Goal: Feedback & Contribution: Submit feedback/report problem

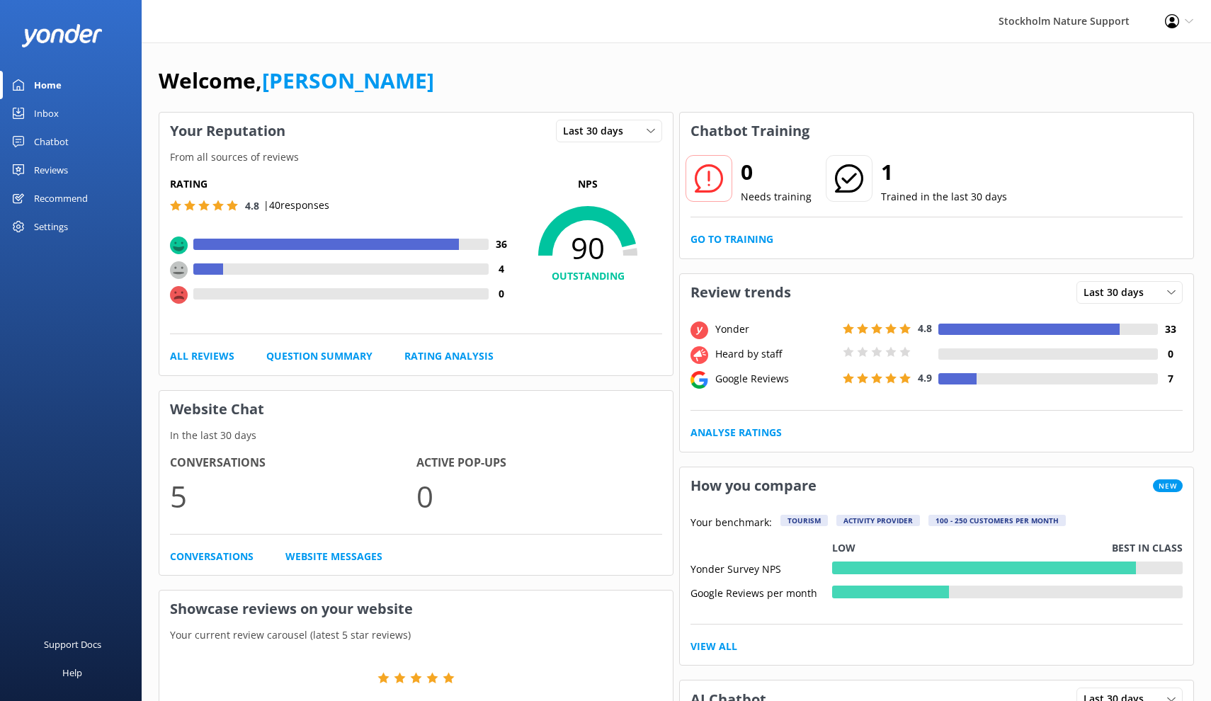
click at [51, 171] on div "Reviews" at bounding box center [51, 170] width 34 height 28
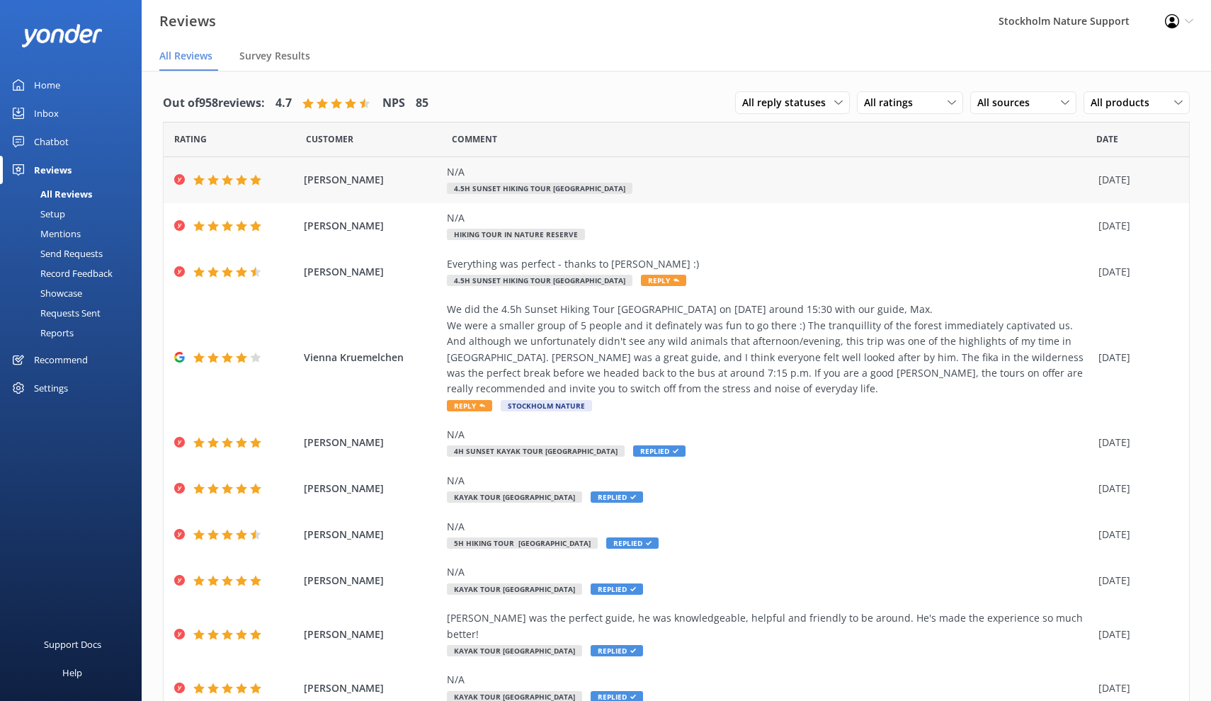
click at [464, 178] on div "N/A" at bounding box center [769, 172] width 644 height 16
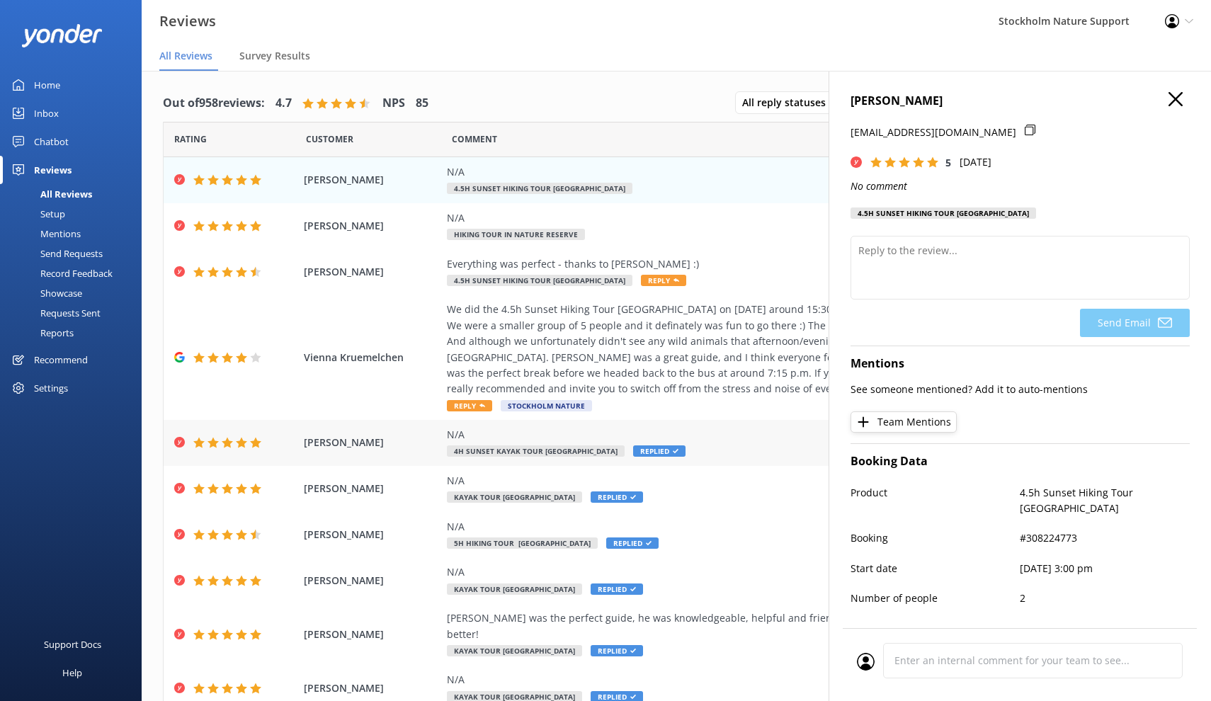
click at [703, 441] on div "N/A 4h Sunset Kayak Tour [GEOGRAPHIC_DATA]-City Replied" at bounding box center [769, 443] width 644 height 32
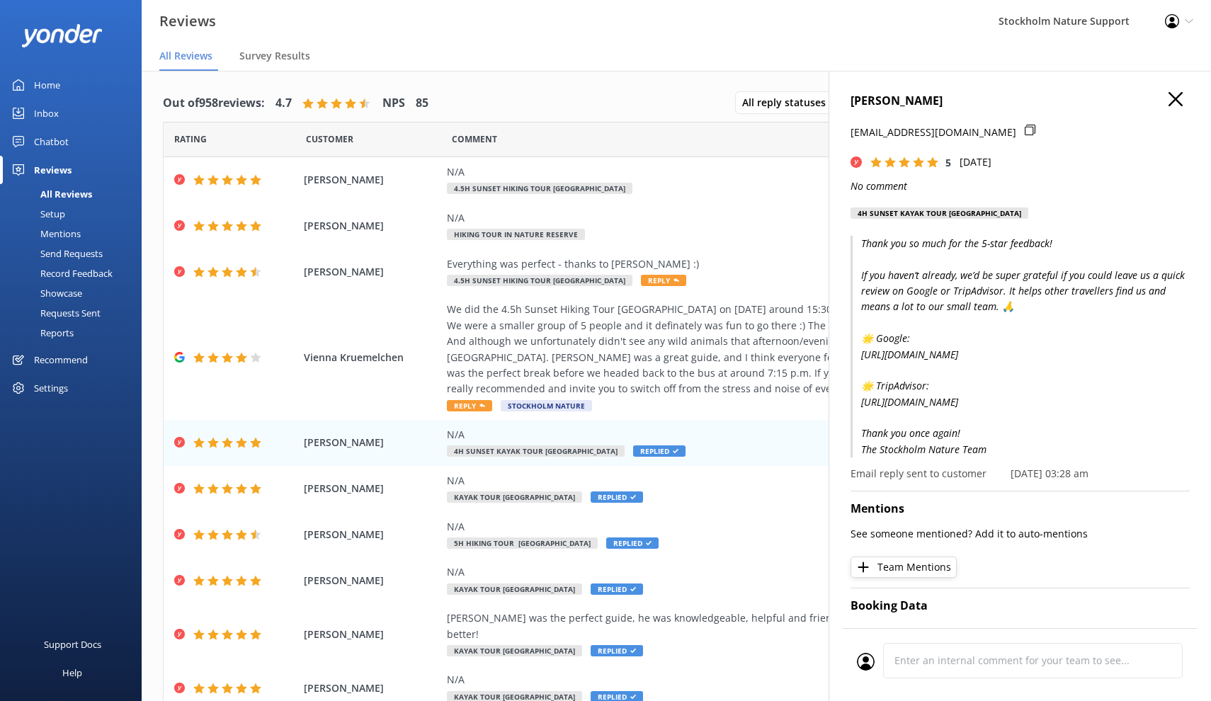
drag, startPoint x: 991, startPoint y: 459, endPoint x: 862, endPoint y: 239, distance: 256.1
click at [862, 239] on p "Thank you so much for the 5-star feedback! If you haven’t already, we’d be supe…" at bounding box center [1019, 347] width 339 height 222
copy p "Thank you so much for the 5-star feedback! If you haven’t already, we’d be supe…"
click at [718, 181] on div "N/A 4.5h Sunset Hiking Tour [GEOGRAPHIC_DATA]" at bounding box center [769, 180] width 644 height 32
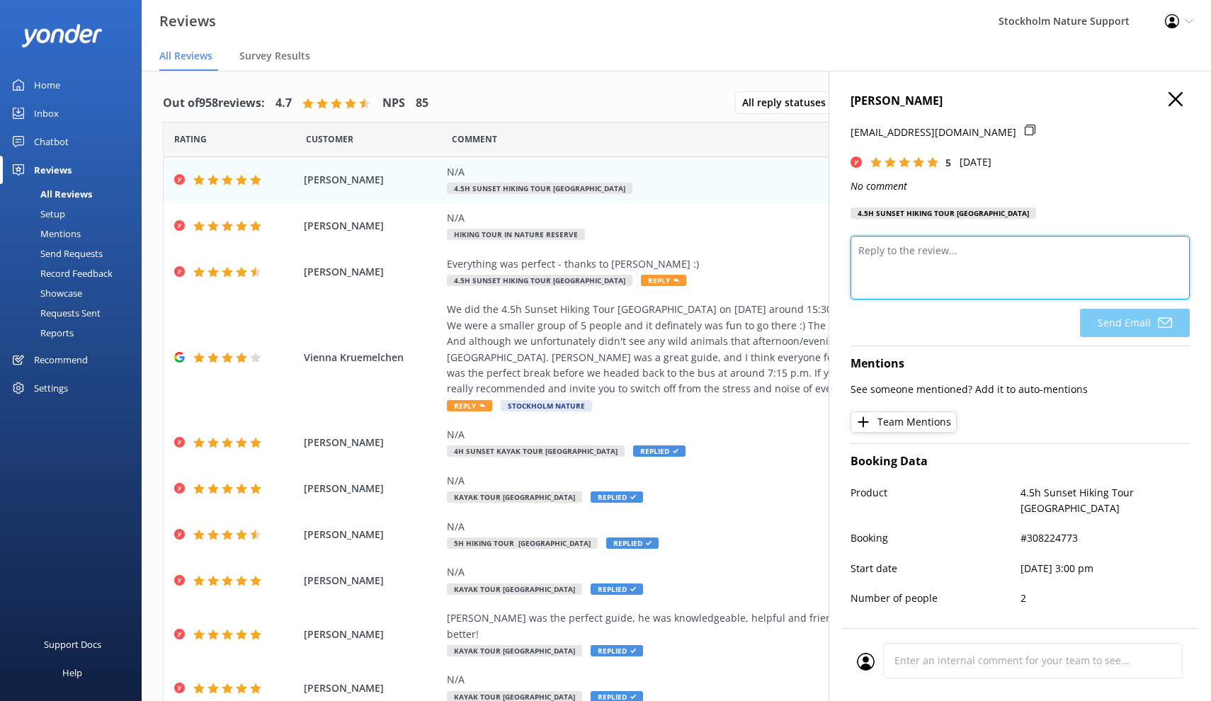
click at [934, 254] on textarea at bounding box center [1019, 268] width 339 height 64
paste textarea "Thank you so much for the 5-star feedback! If you haven’t already, we’d be supe…"
type textarea "Thank you so much for the 5-star feedback! If you haven’t already, we’d be supe…"
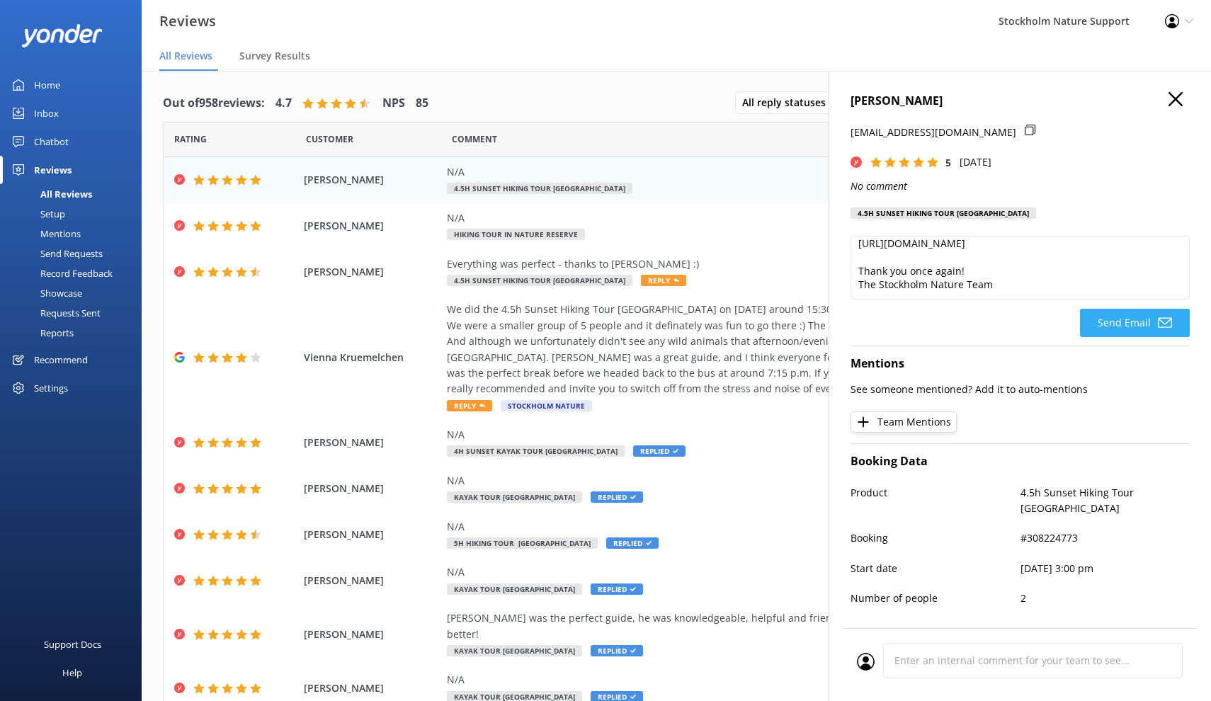
click at [1129, 322] on button "Send Email" at bounding box center [1135, 323] width 110 height 28
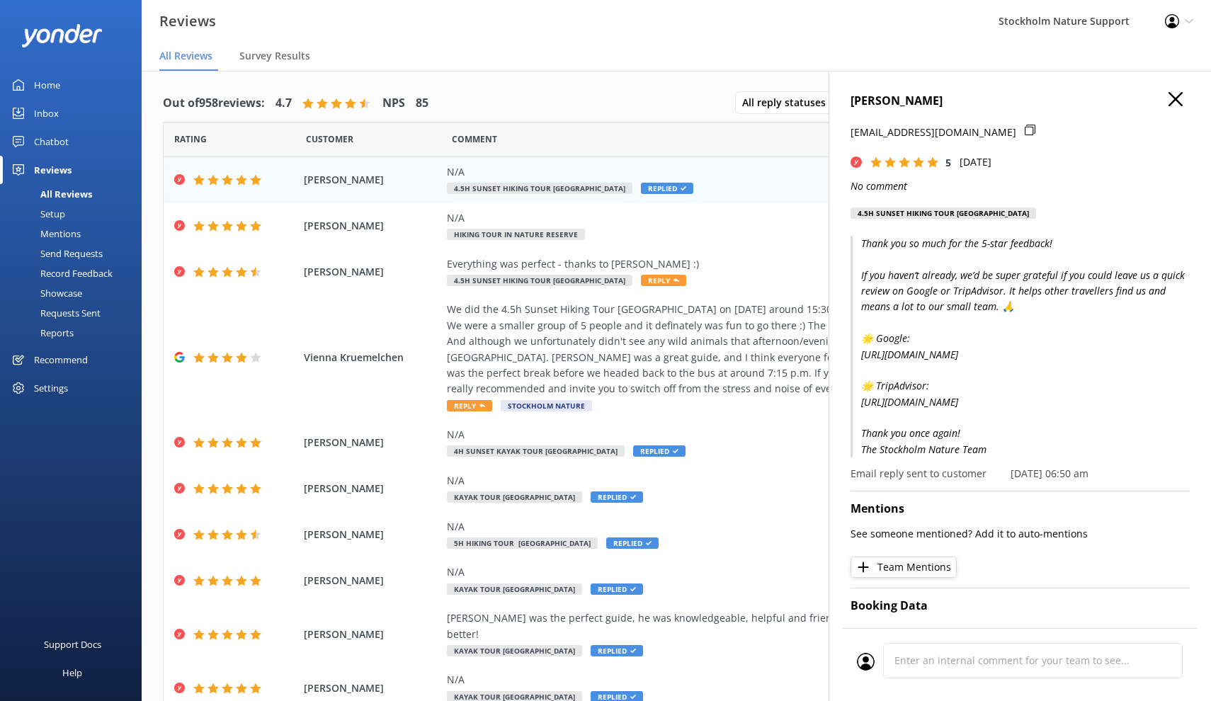
click at [1169, 96] on icon "button" at bounding box center [1175, 99] width 14 height 14
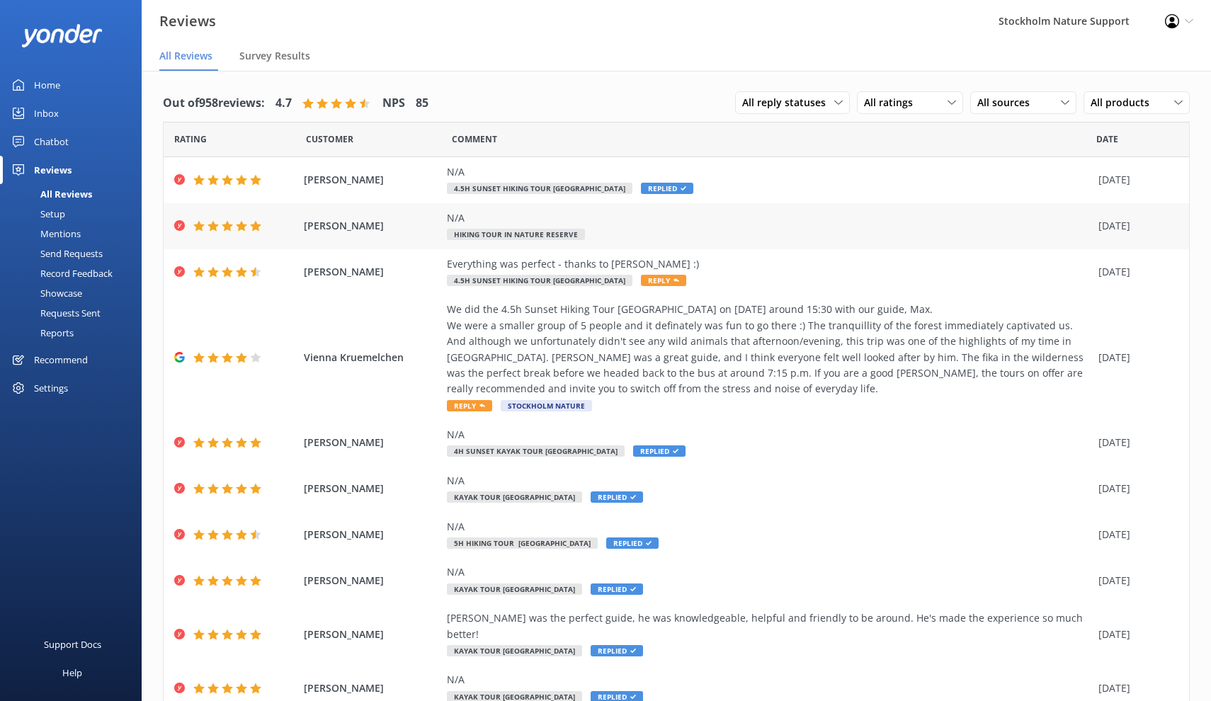
click at [784, 234] on div "N/A Hiking Tour in Nature Reserve" at bounding box center [769, 226] width 644 height 32
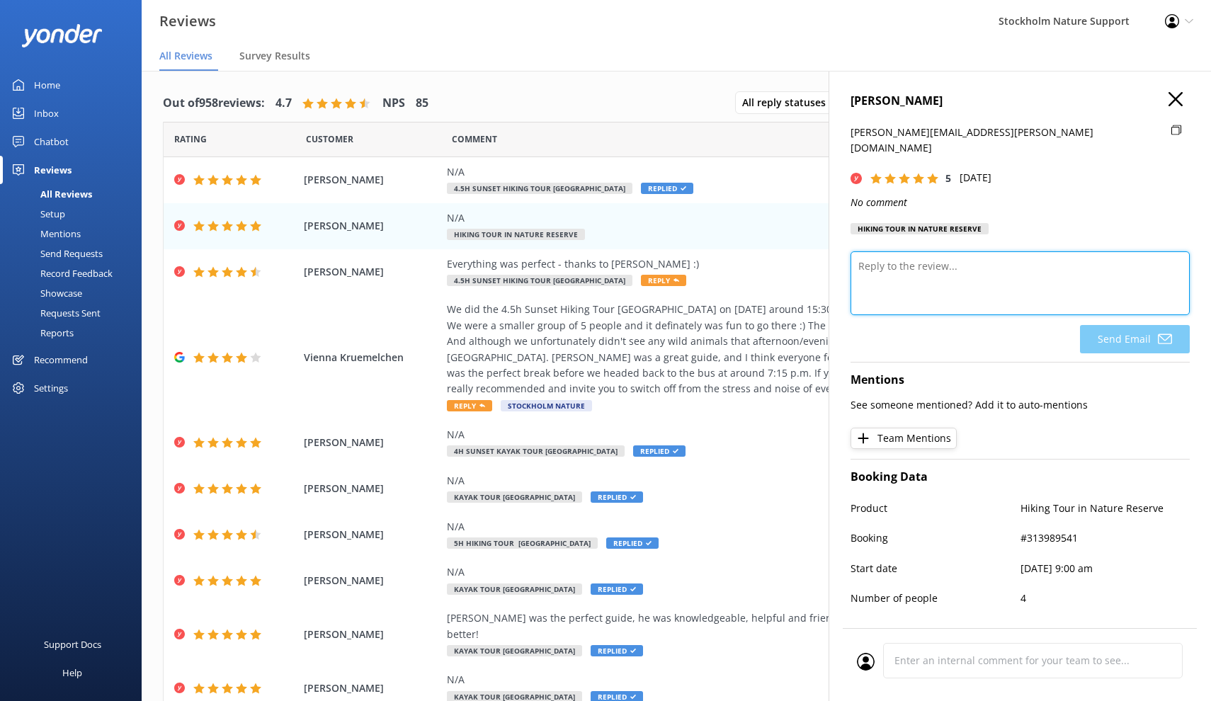
click at [915, 251] on textarea at bounding box center [1019, 283] width 339 height 64
paste textarea "Thank you so much for the 5-star feedback! If you haven’t already, we’d be supe…"
type textarea "Thank you so much for the 5-star feedback! If you haven’t already, we’d be supe…"
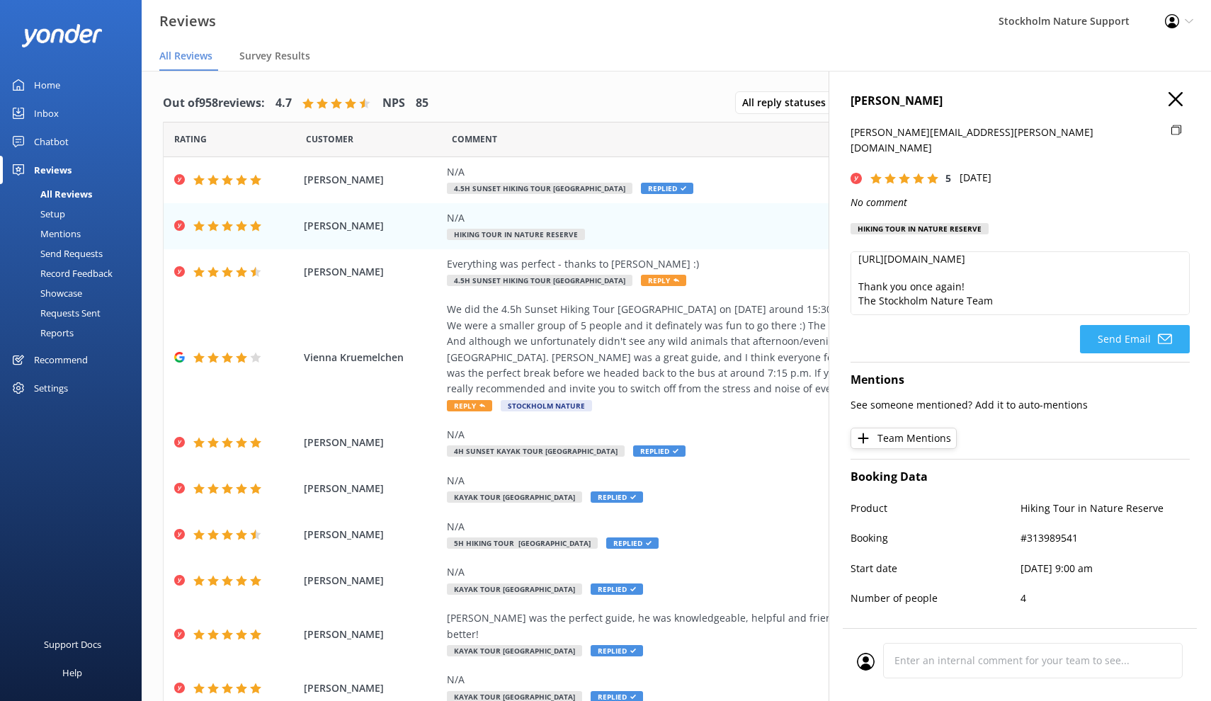
click at [1121, 325] on button "Send Email" at bounding box center [1135, 339] width 110 height 28
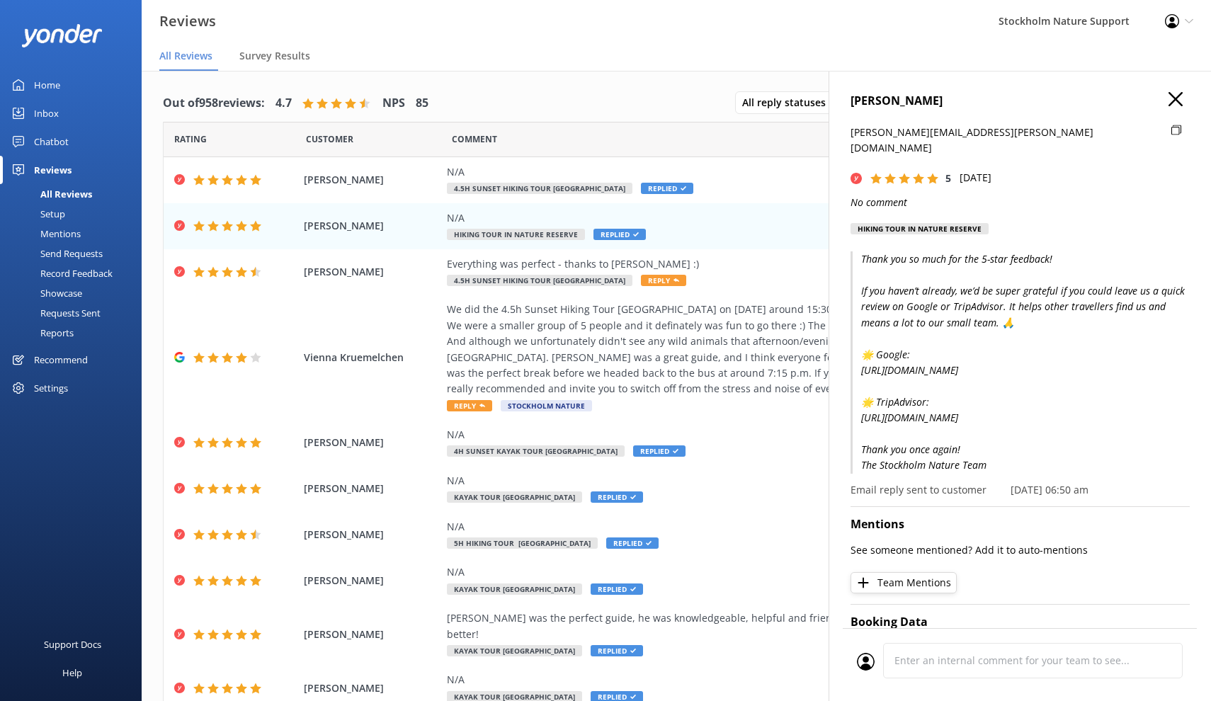
click at [1175, 102] on icon "button" at bounding box center [1175, 99] width 14 height 14
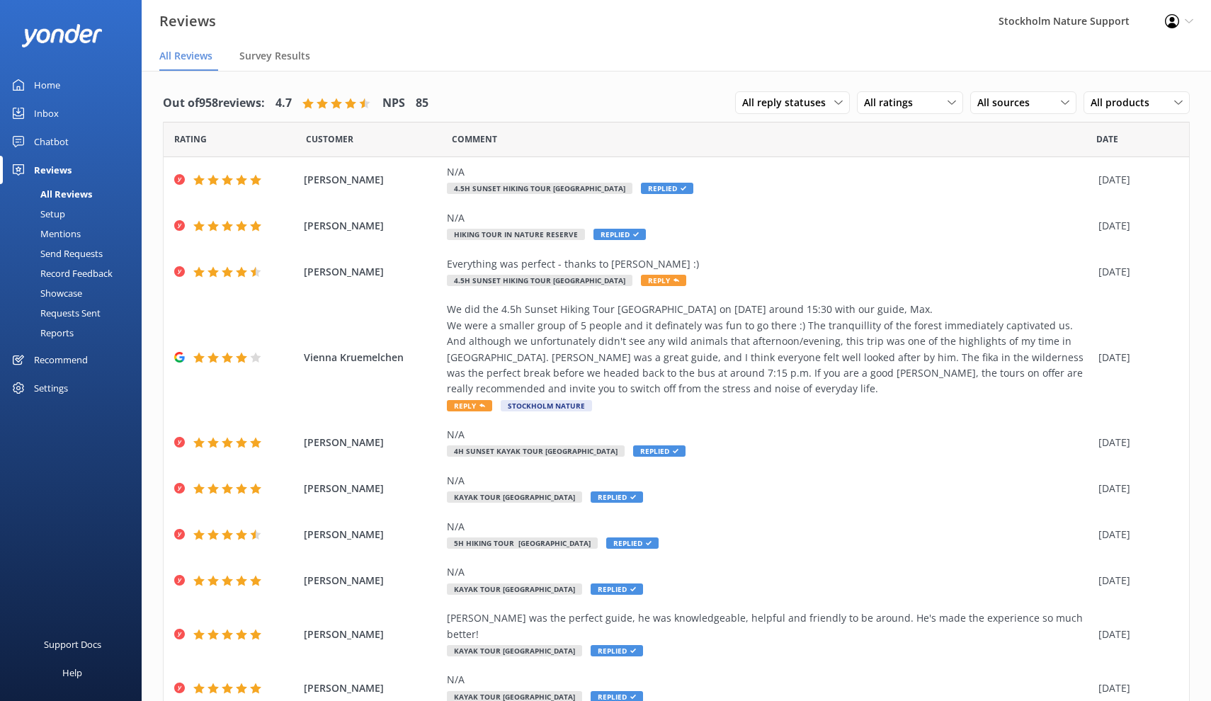
click at [65, 254] on div "Send Requests" at bounding box center [55, 254] width 94 height 20
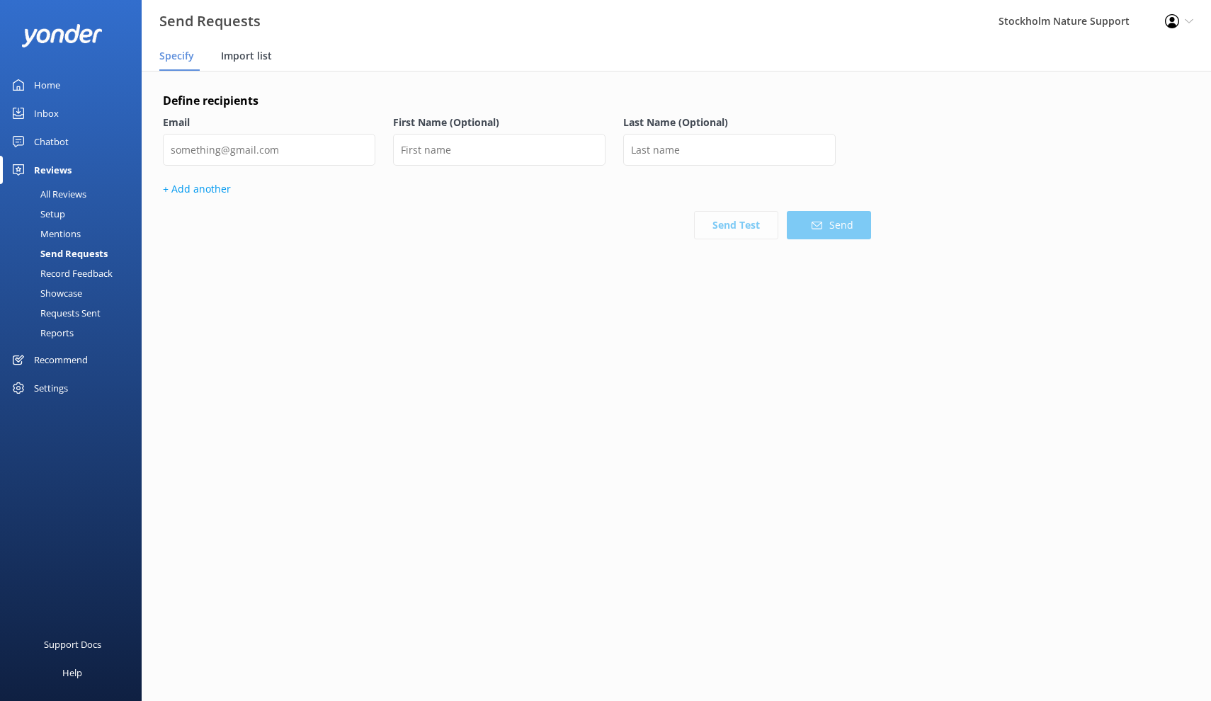
click at [248, 55] on span "Import list" at bounding box center [246, 56] width 51 height 14
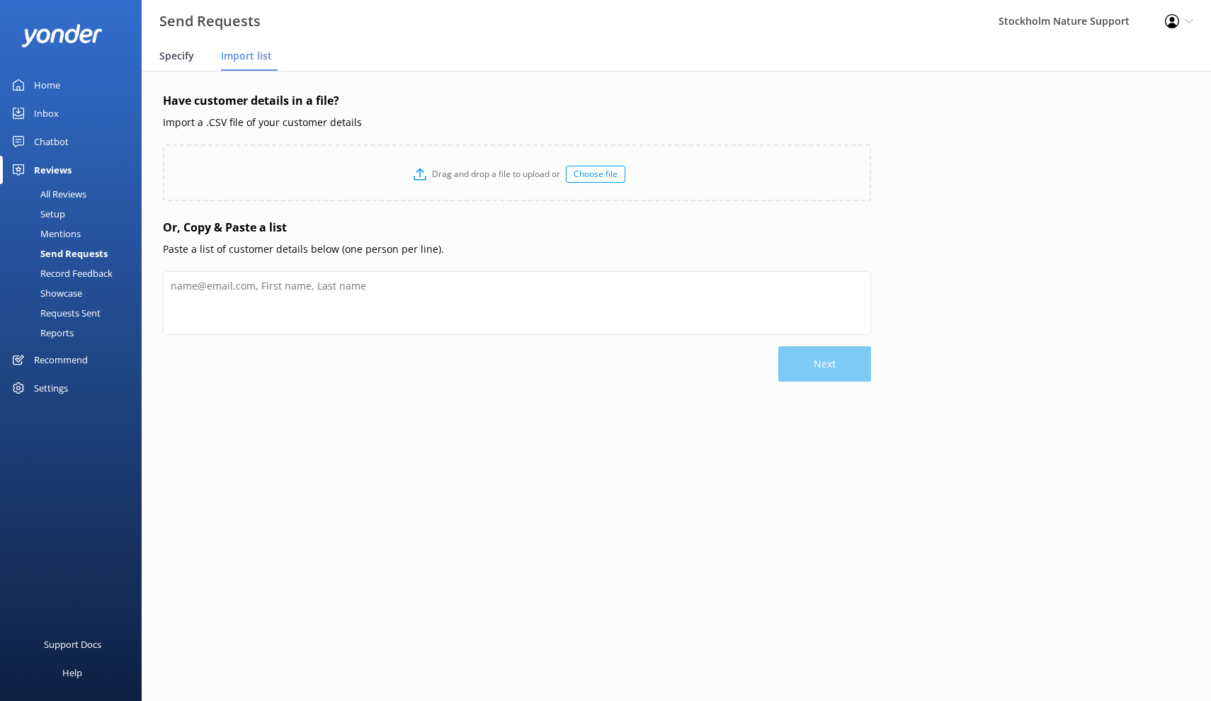
click at [185, 58] on span "Specify" at bounding box center [176, 56] width 35 height 14
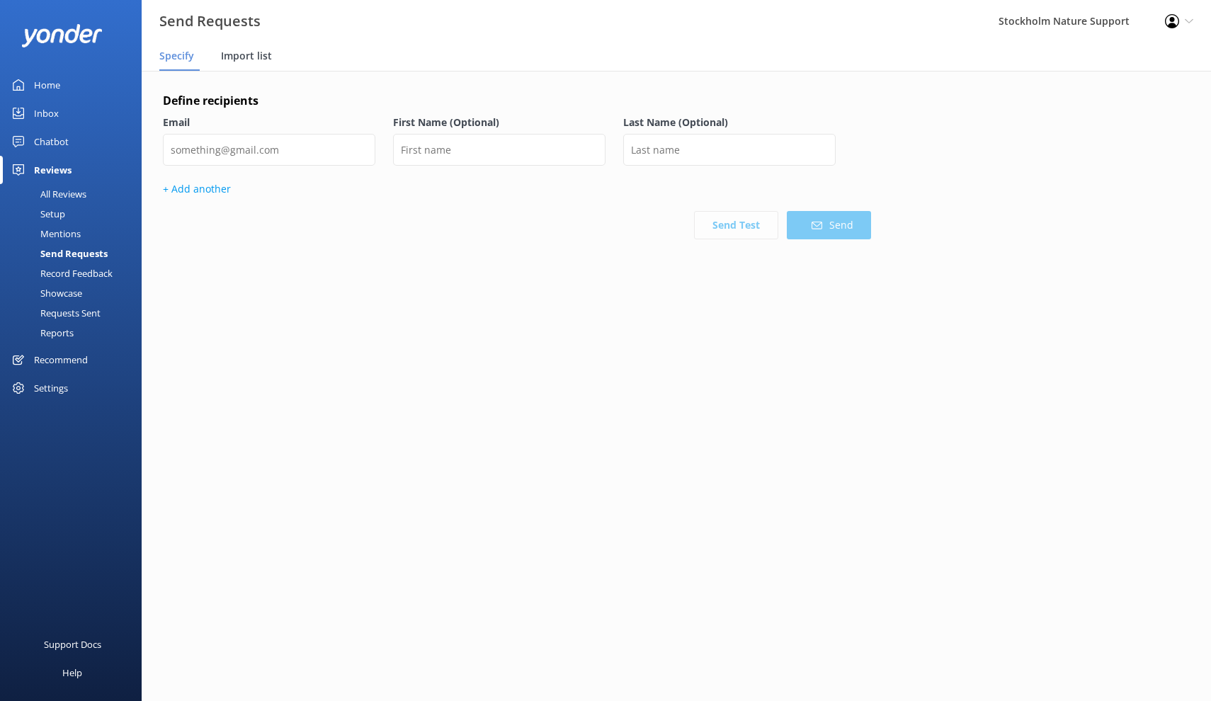
click at [260, 54] on span "Import list" at bounding box center [246, 56] width 51 height 14
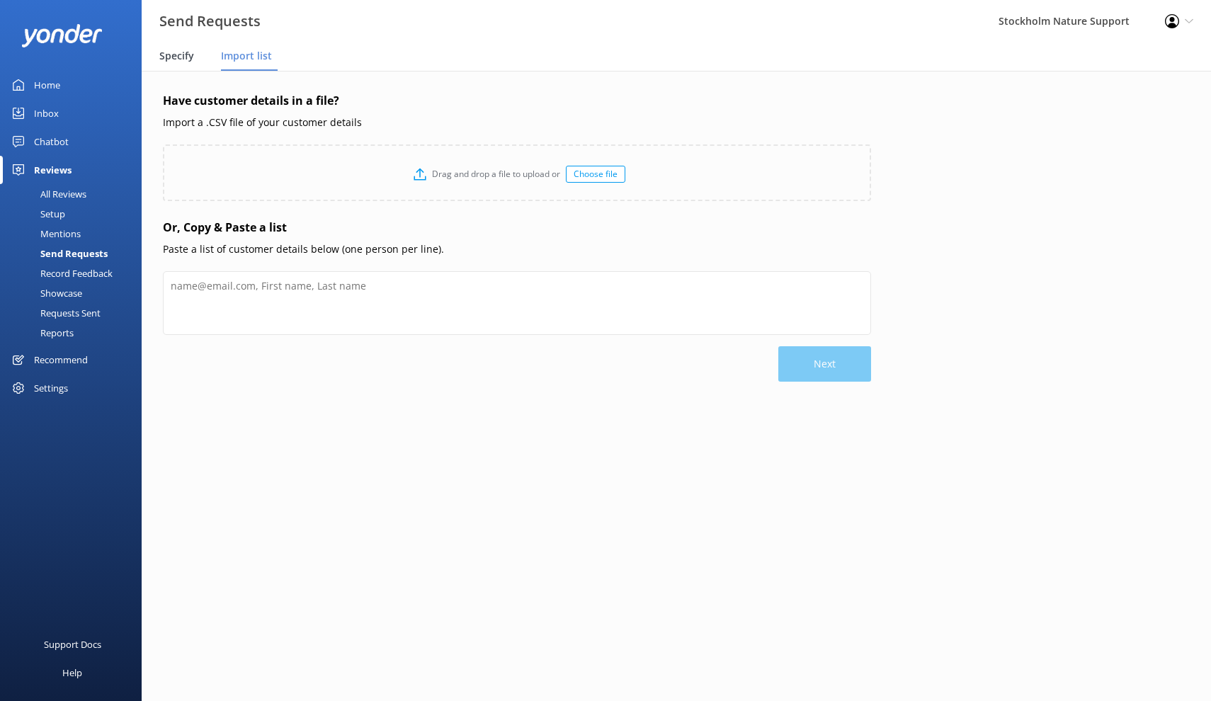
click at [186, 60] on span "Specify" at bounding box center [176, 56] width 35 height 14
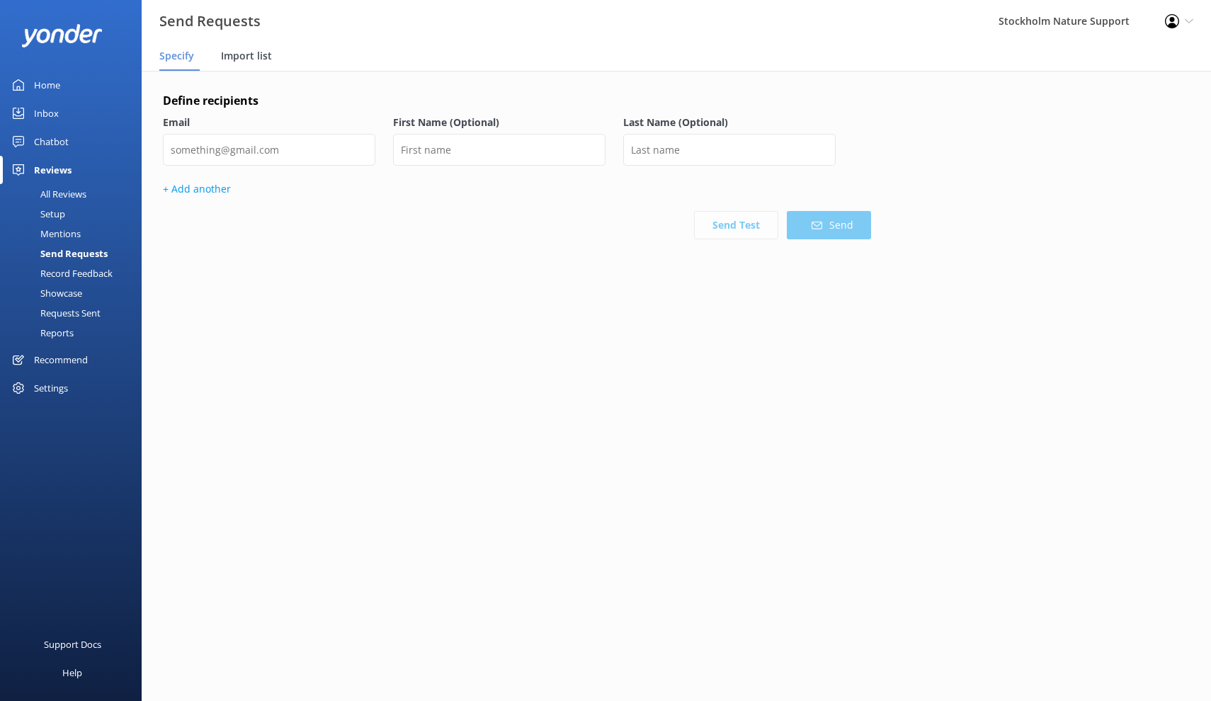
click at [250, 58] on span "Import list" at bounding box center [246, 56] width 51 height 14
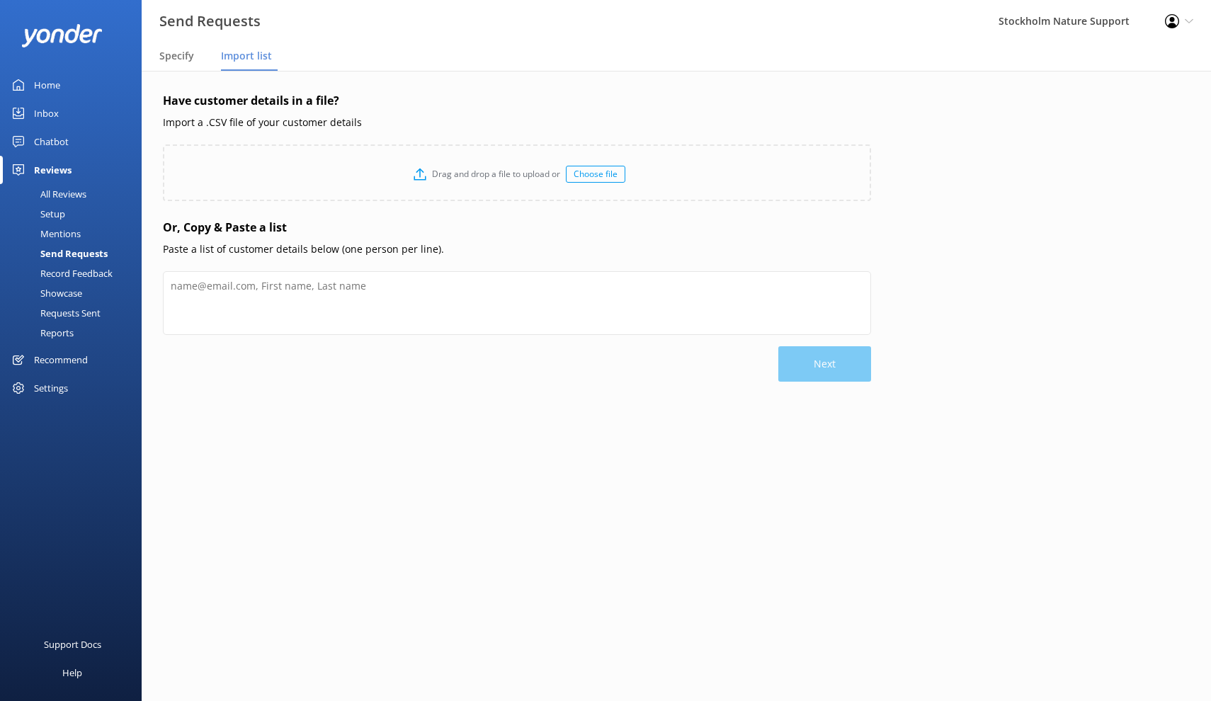
click at [587, 174] on div "Choose file" at bounding box center [595, 174] width 59 height 17
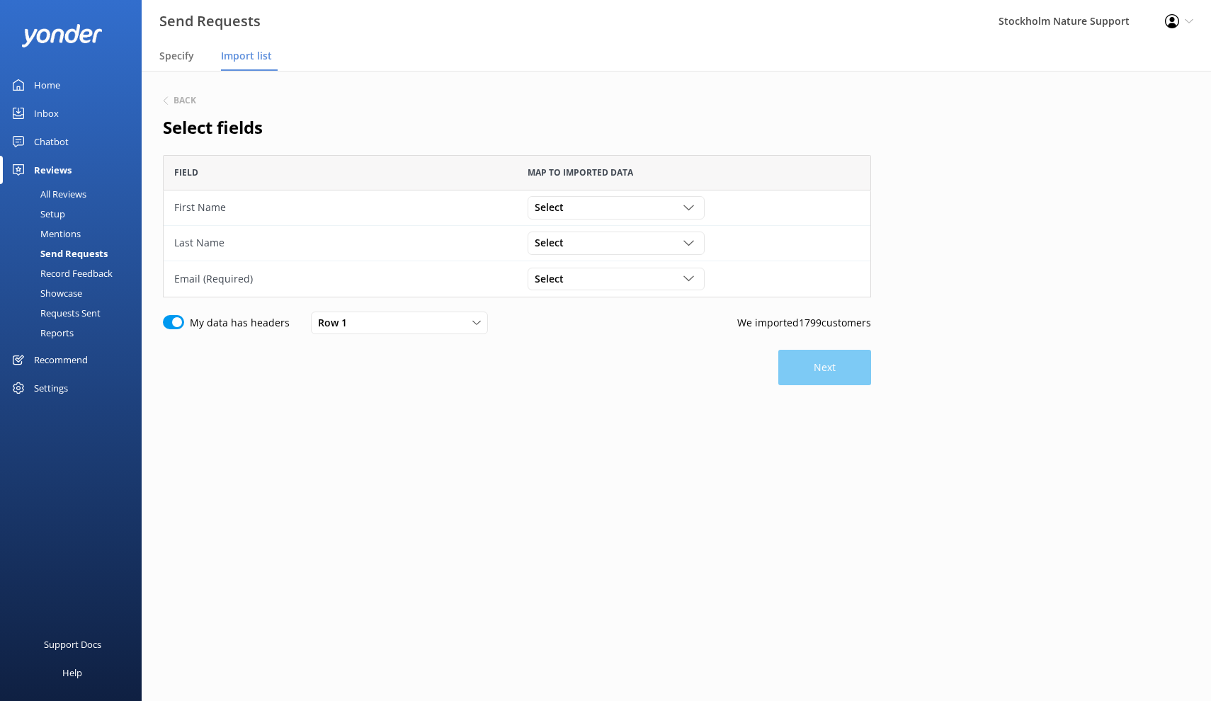
scroll to position [142, 708]
click at [187, 61] on span "Specify" at bounding box center [176, 56] width 35 height 14
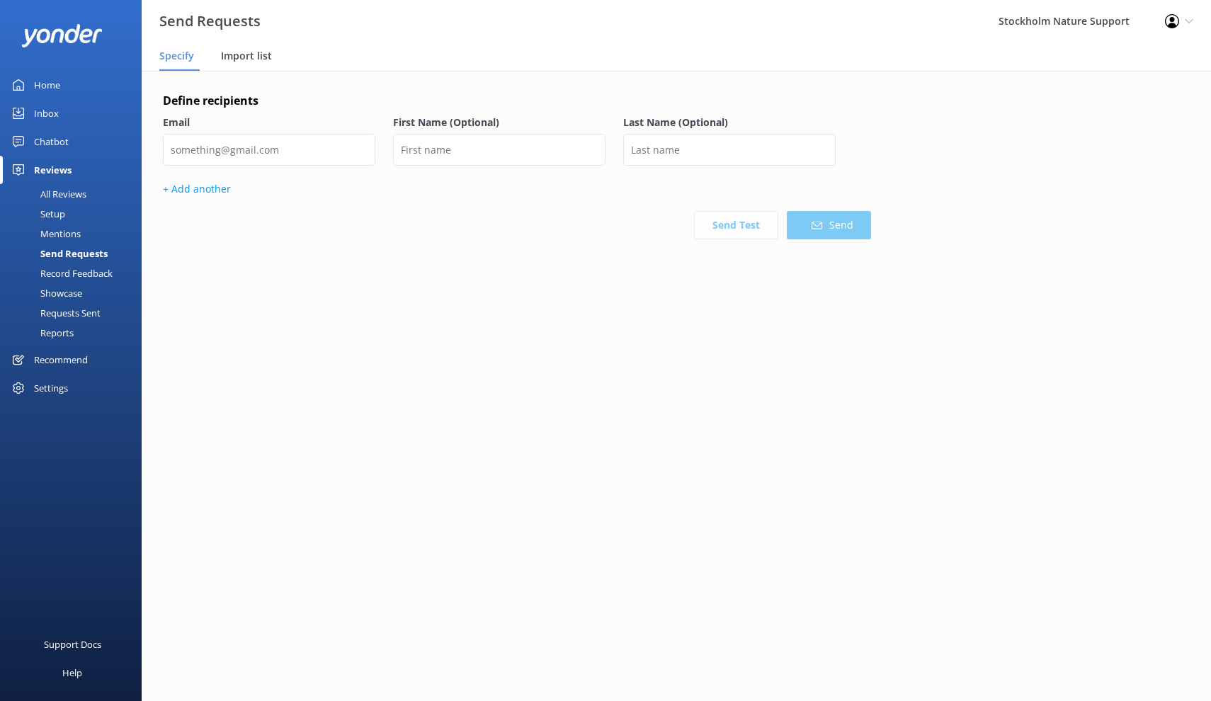
click at [256, 59] on span "Import list" at bounding box center [246, 56] width 51 height 14
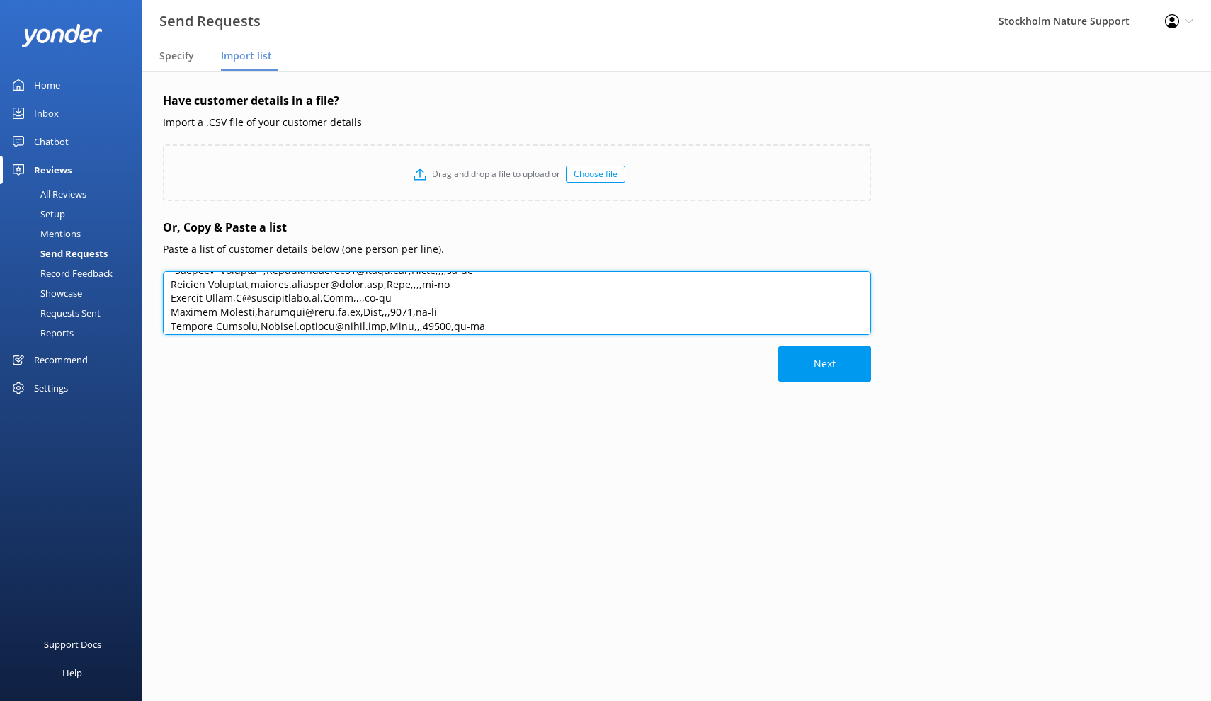
scroll to position [24162, 0]
drag, startPoint x: 171, startPoint y: 282, endPoint x: 460, endPoint y: 700, distance: 508.4
click at [460, 700] on main "Have customer details in a file? Import a .CSV file of your customer details Dr…" at bounding box center [676, 386] width 1069 height 630
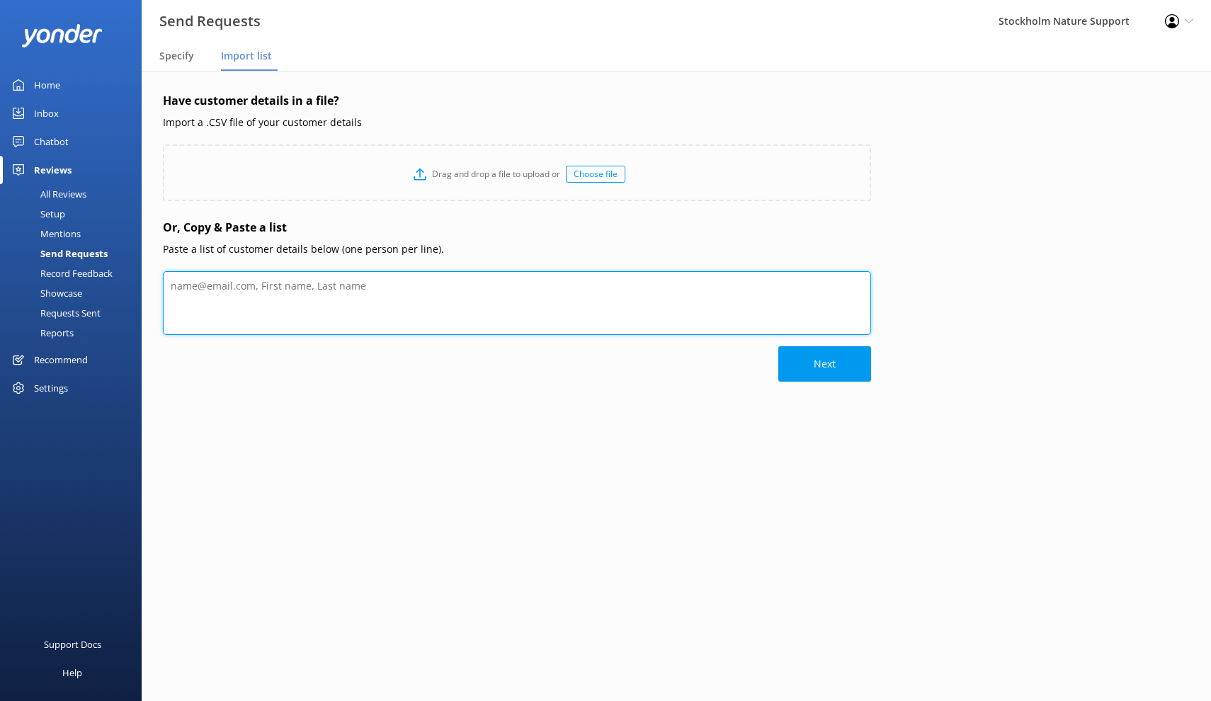
scroll to position [0, 0]
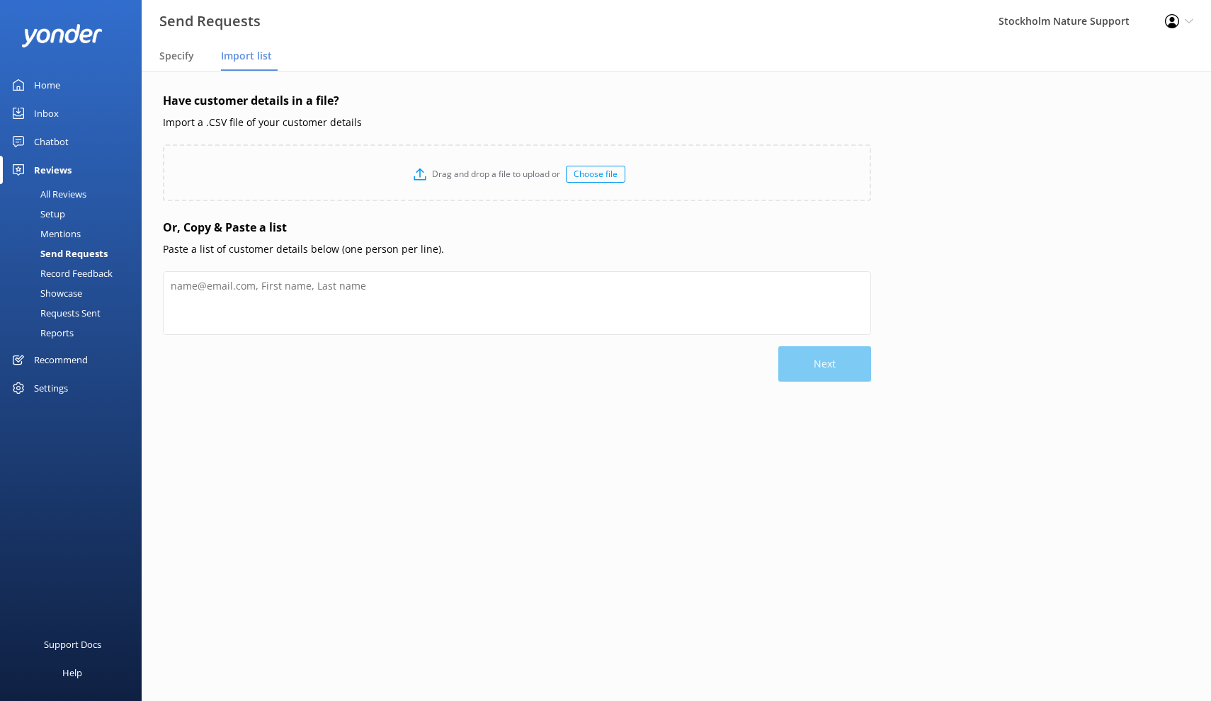
click at [590, 173] on div "Choose file" at bounding box center [595, 174] width 59 height 17
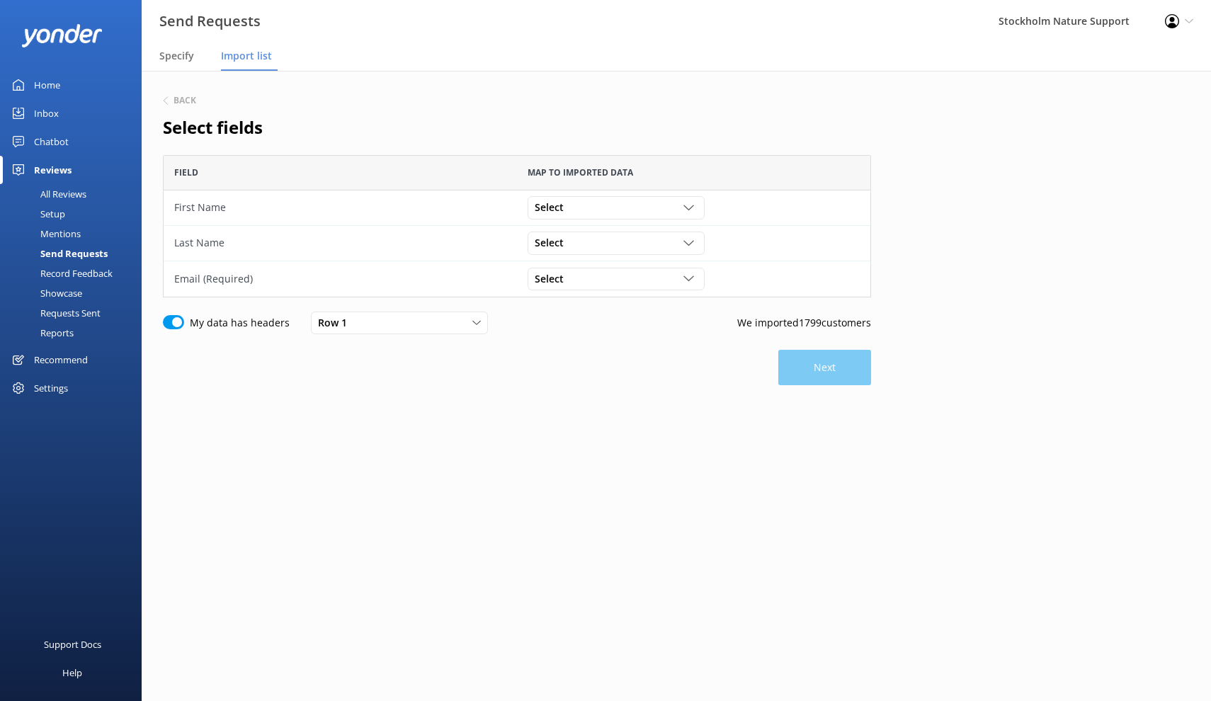
scroll to position [142, 708]
click at [171, 60] on span "Specify" at bounding box center [176, 56] width 35 height 14
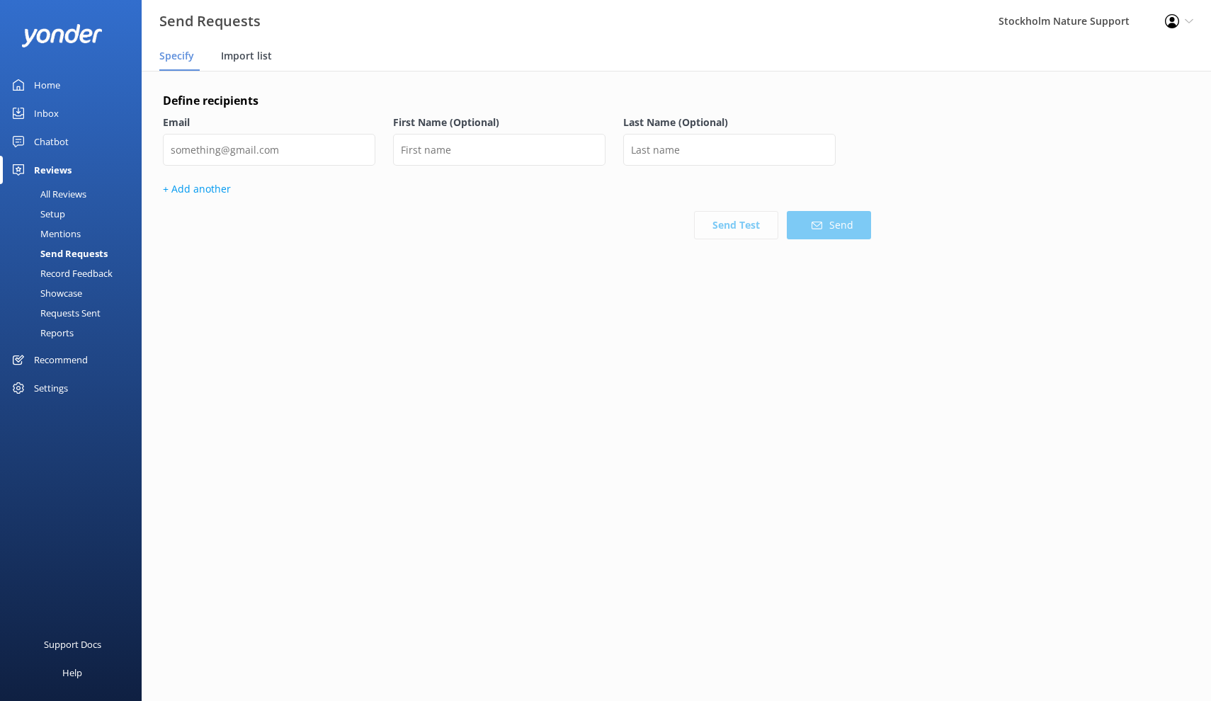
click at [265, 62] on span "Import list" at bounding box center [246, 56] width 51 height 14
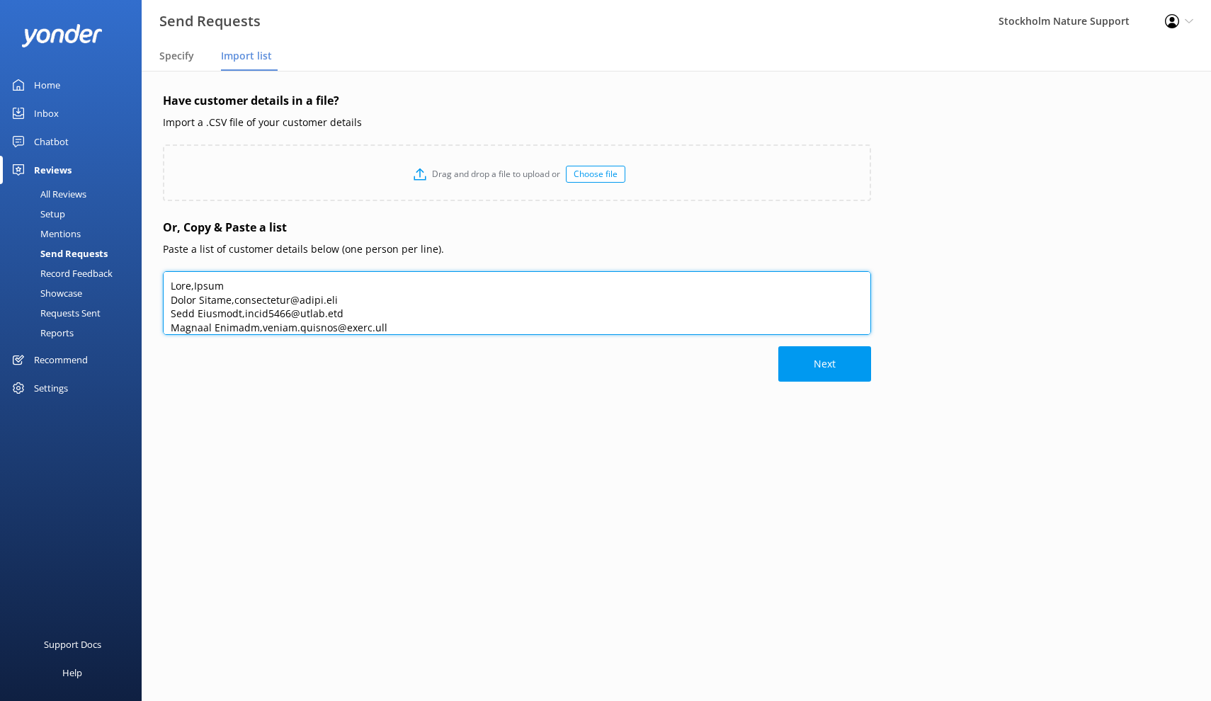
drag, startPoint x: 171, startPoint y: 280, endPoint x: 234, endPoint y: 284, distance: 63.8
click at [234, 284] on textarea at bounding box center [517, 303] width 708 height 64
click at [255, 284] on textarea at bounding box center [517, 303] width 708 height 64
drag, startPoint x: 172, startPoint y: 281, endPoint x: 1014, endPoint y: 700, distance: 940.3
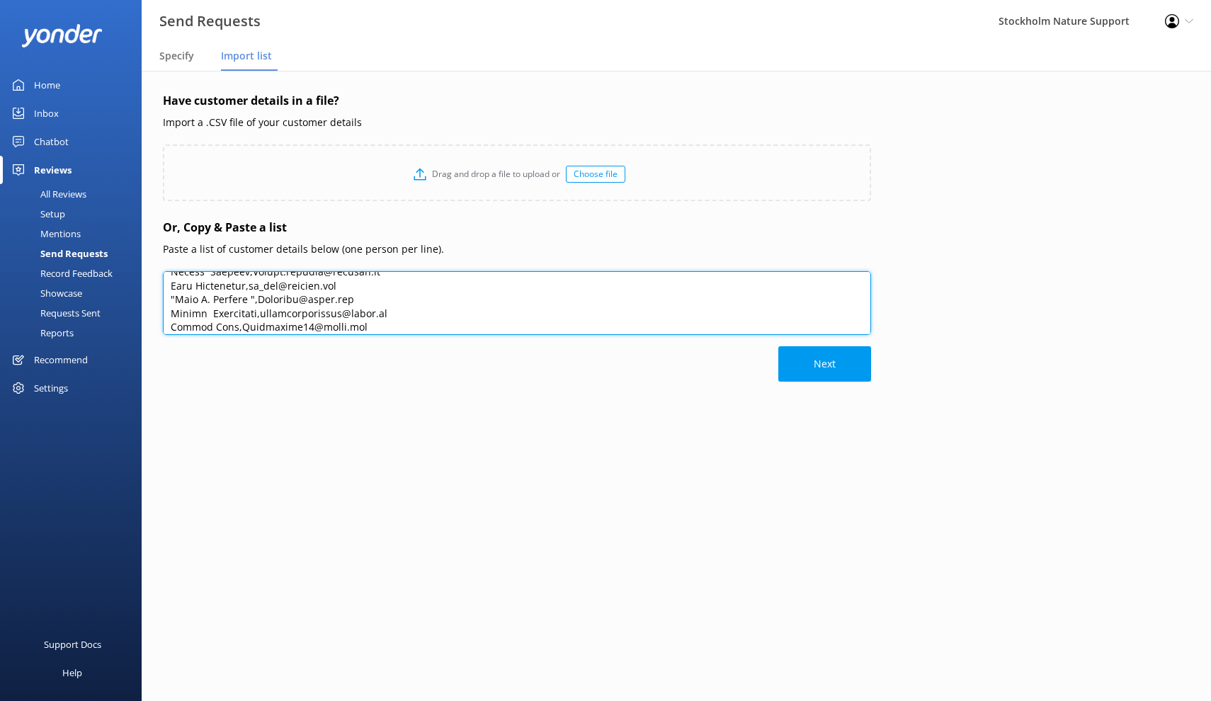
click at [1014, 700] on main "Have customer details in a file? Import a .CSV file of your customer details Dr…" at bounding box center [676, 386] width 1069 height 630
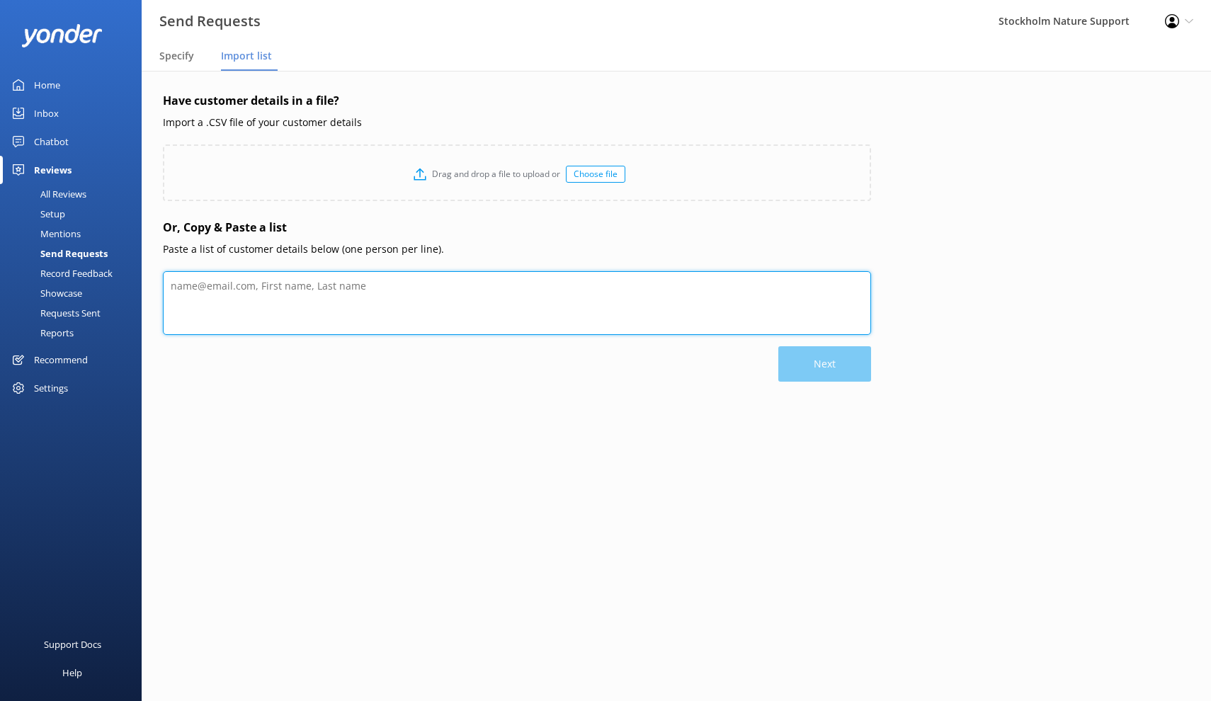
scroll to position [0, 0]
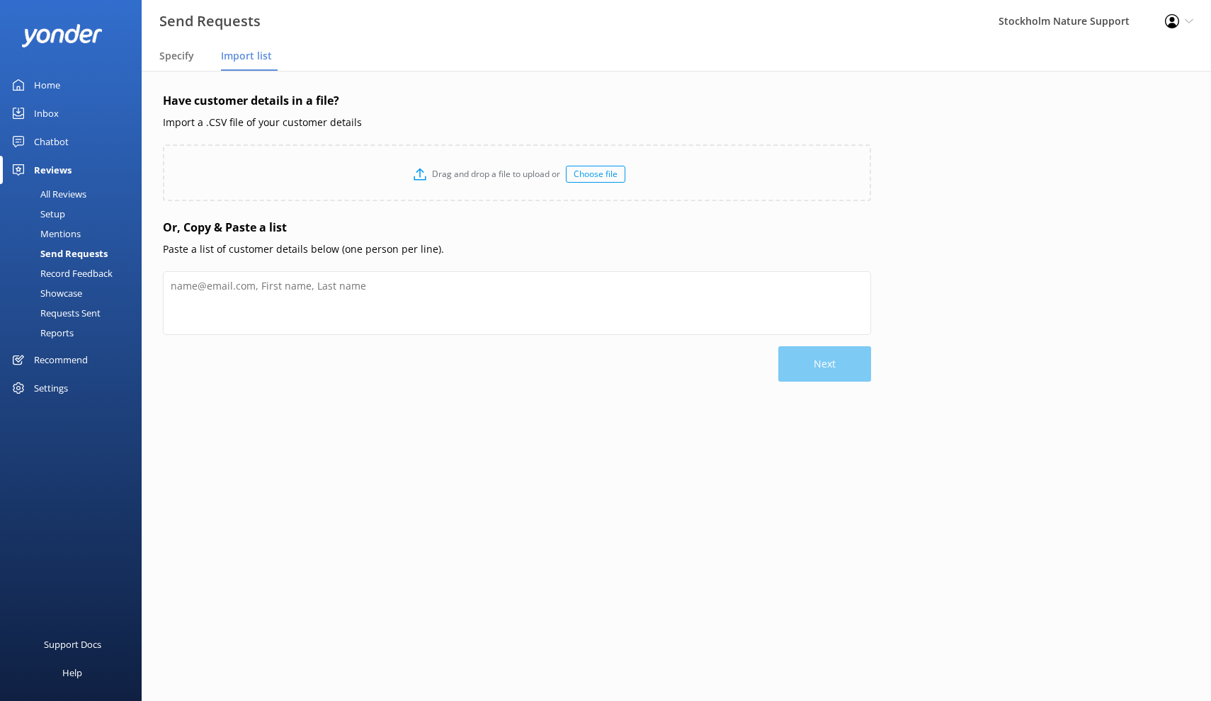
click at [606, 172] on div "Choose file" at bounding box center [595, 174] width 59 height 17
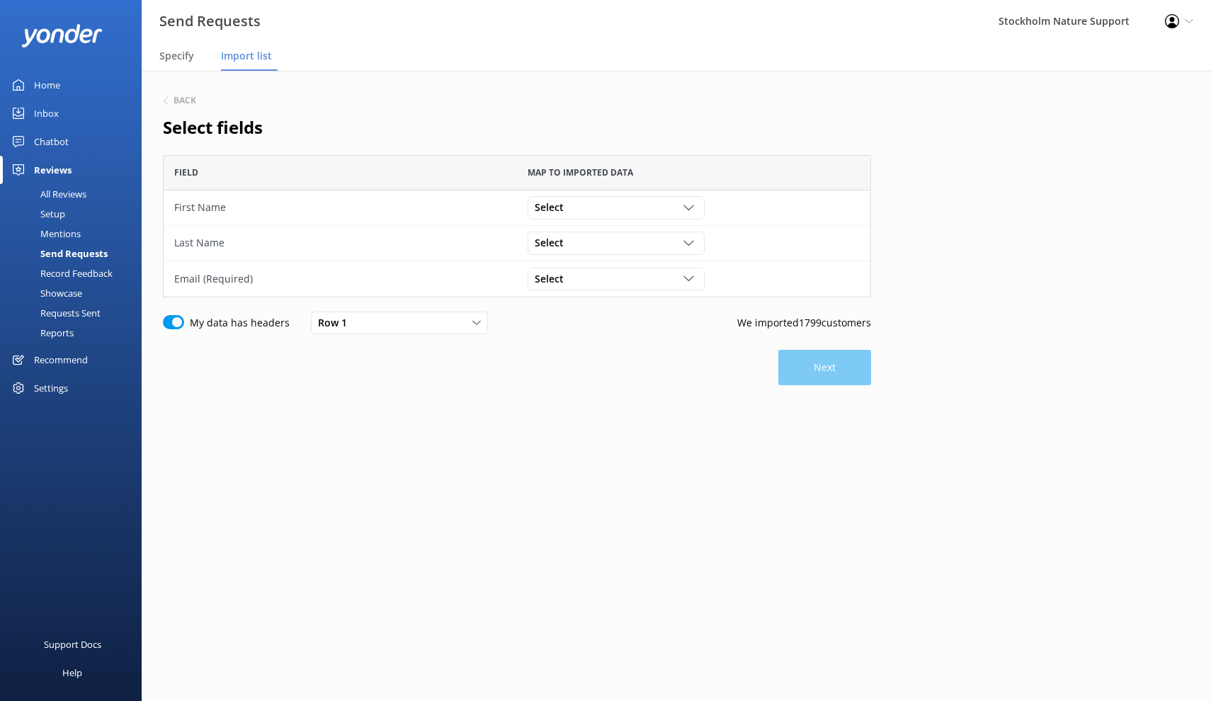
scroll to position [142, 708]
click at [554, 207] on span "Select" at bounding box center [553, 208] width 38 height 16
click at [559, 238] on div "Name" at bounding box center [547, 237] width 24 height 14
click at [551, 276] on span "Select" at bounding box center [553, 279] width 38 height 16
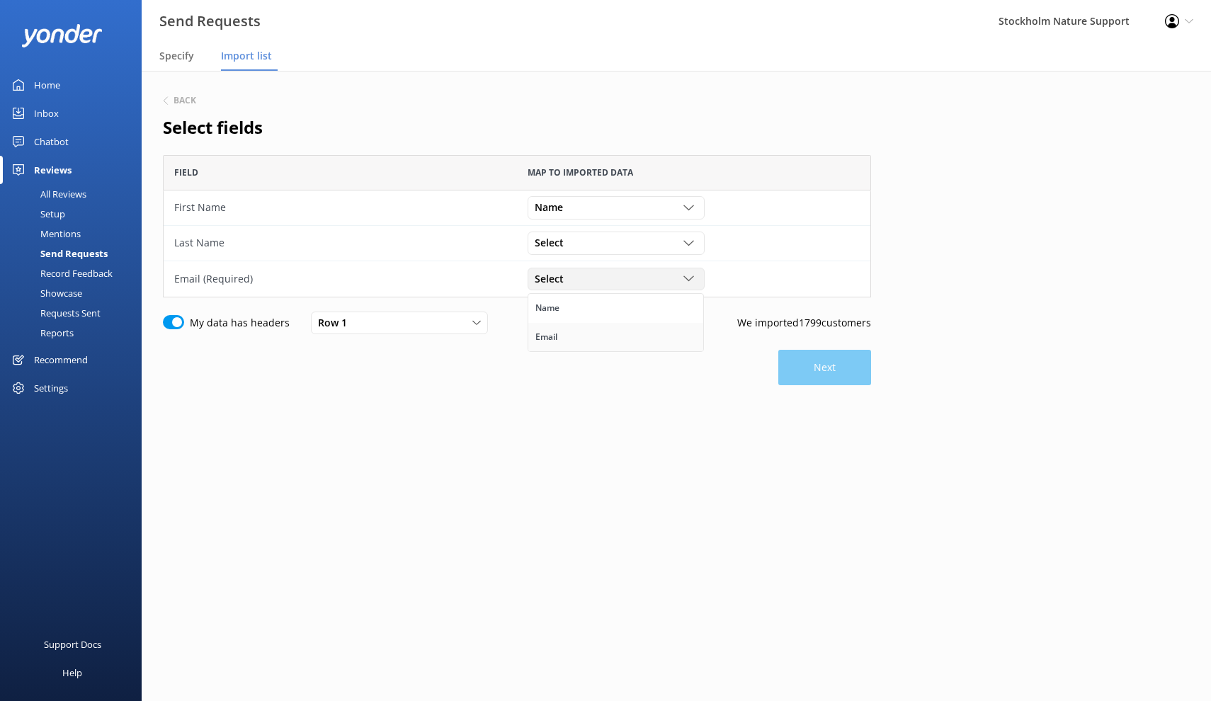
click at [551, 336] on div "Email" at bounding box center [546, 337] width 22 height 14
drag, startPoint x: 818, startPoint y: 367, endPoint x: 660, endPoint y: 438, distance: 172.7
click at [660, 438] on div "Back Select fields Field Map to imported data First Name Name Name Email Last N…" at bounding box center [517, 281] width 708 height 378
click at [55, 214] on div "Setup" at bounding box center [36, 214] width 57 height 20
click at [808, 360] on button "Next" at bounding box center [824, 367] width 93 height 35
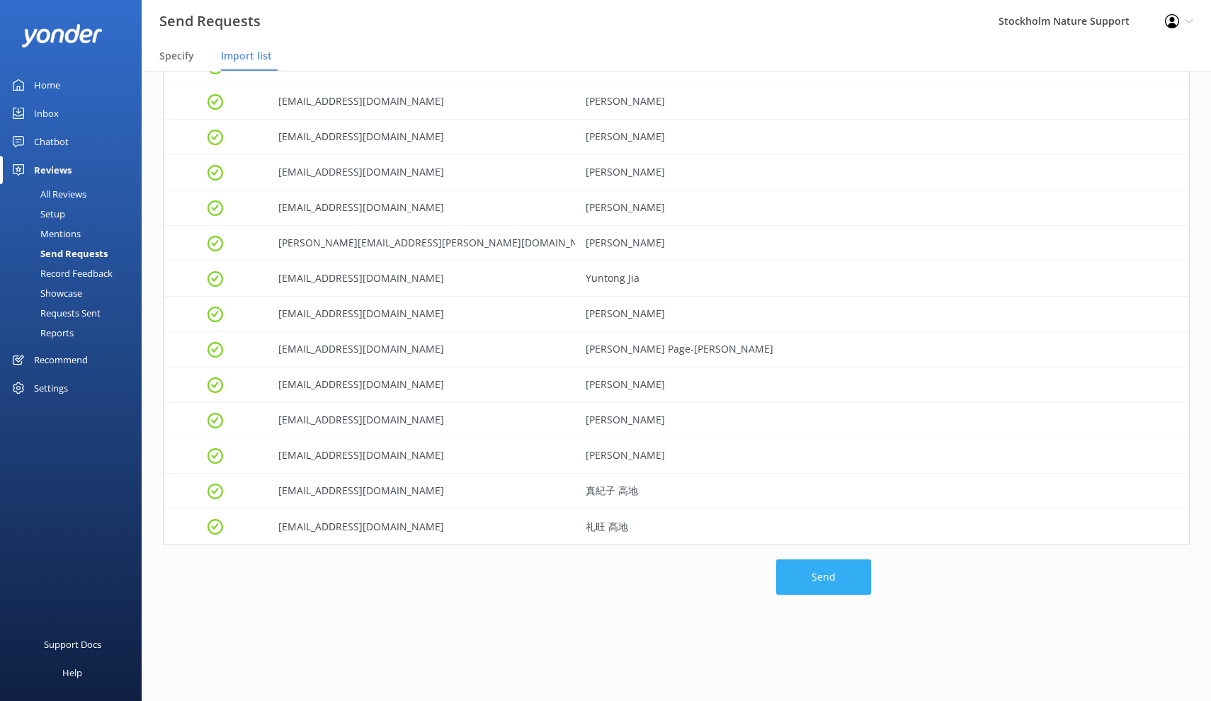
scroll to position [63286, 0]
click at [822, 579] on button "Send" at bounding box center [823, 577] width 95 height 35
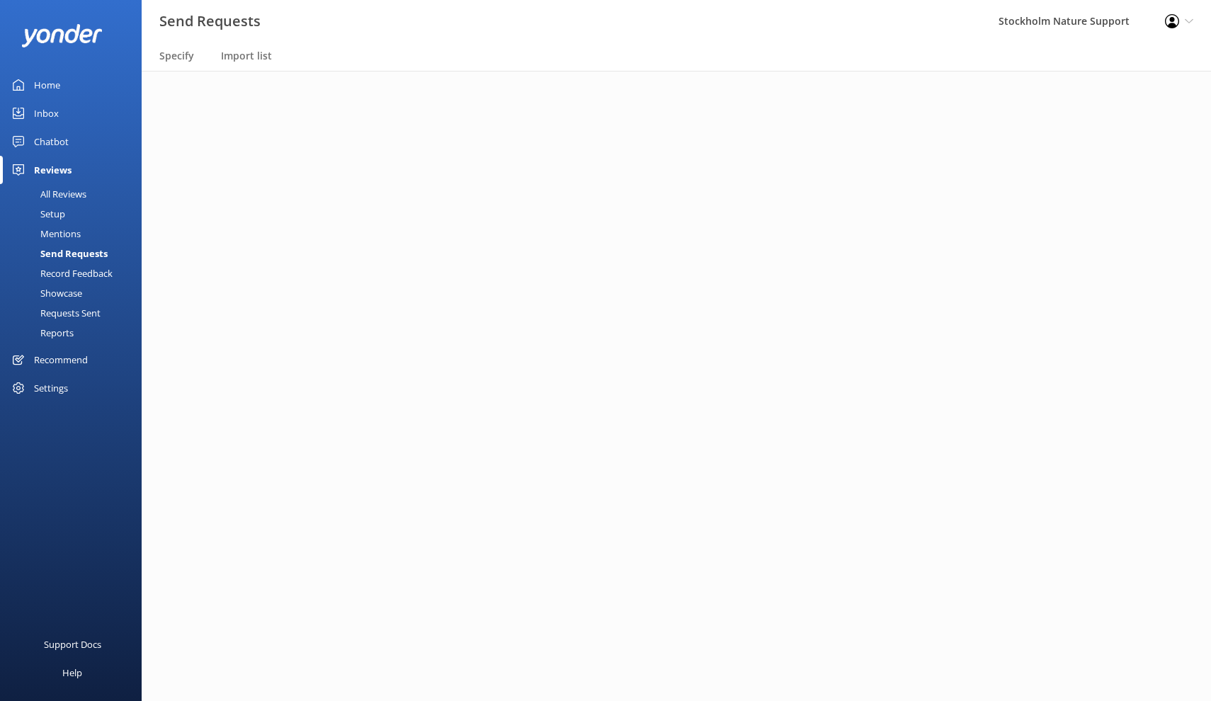
scroll to position [13251, 0]
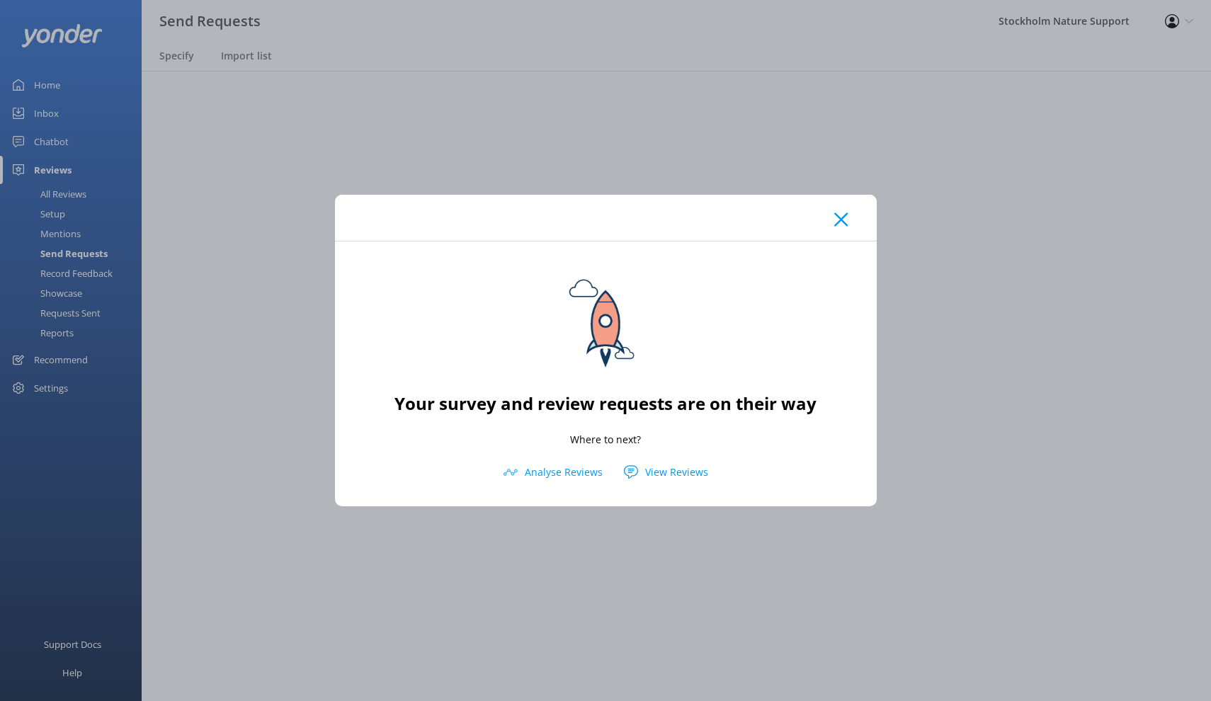
click at [839, 221] on html "Send Requests [GEOGRAPHIC_DATA] Nature Support Profile Settings Logout Specify …" at bounding box center [605, 350] width 1211 height 701
click at [835, 220] on html "Send Requests [GEOGRAPHIC_DATA] Nature Support Profile Settings Logout Specify …" at bounding box center [605, 350] width 1211 height 701
click at [837, 219] on html "Send Requests [GEOGRAPHIC_DATA] Nature Support Profile Settings Logout Specify …" at bounding box center [605, 350] width 1211 height 701
click at [840, 219] on html "Send Requests [GEOGRAPHIC_DATA] Nature Support Profile Settings Logout Specify …" at bounding box center [605, 350] width 1211 height 701
click at [837, 217] on html "Send Requests [GEOGRAPHIC_DATA] Nature Support Profile Settings Logout Specify …" at bounding box center [605, 350] width 1211 height 701
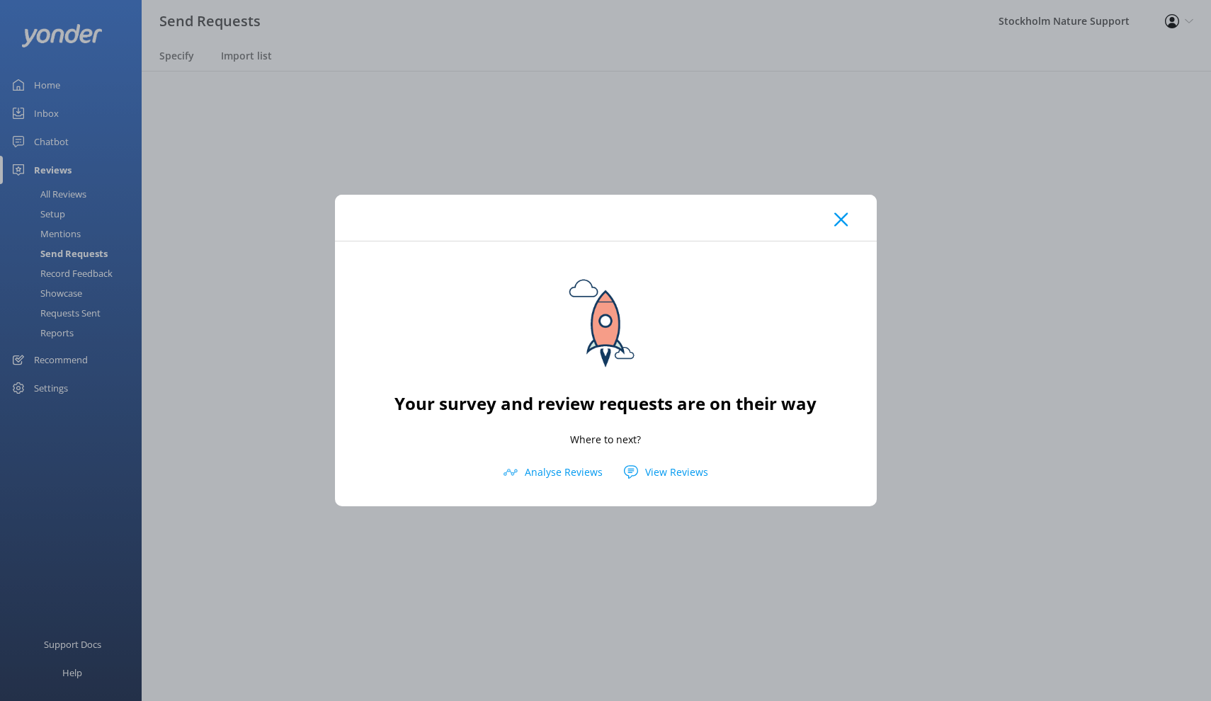
click at [837, 222] on html "Send Requests [GEOGRAPHIC_DATA] Nature Support Profile Settings Logout Specify …" at bounding box center [605, 350] width 1211 height 701
click at [834, 224] on icon at bounding box center [840, 219] width 13 height 14
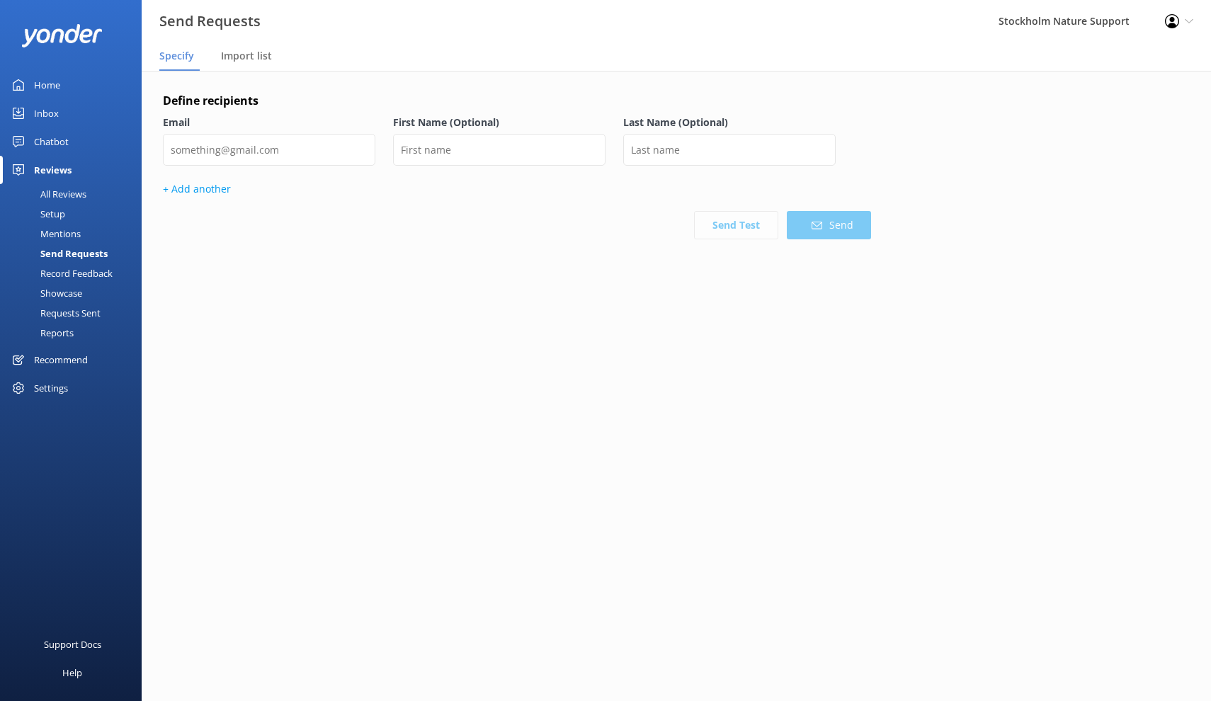
click at [69, 250] on div "Send Requests" at bounding box center [57, 254] width 99 height 20
click at [74, 275] on div "Record Feedback" at bounding box center [60, 273] width 104 height 20
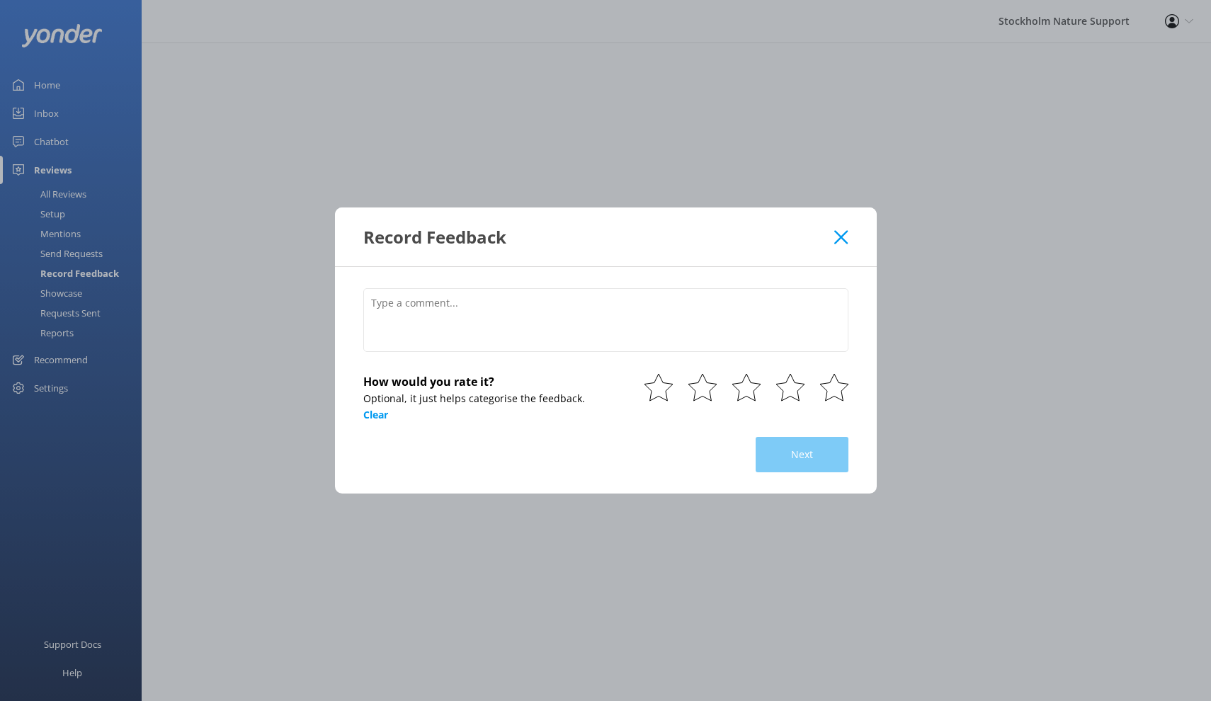
click at [844, 244] on icon at bounding box center [840, 237] width 13 height 14
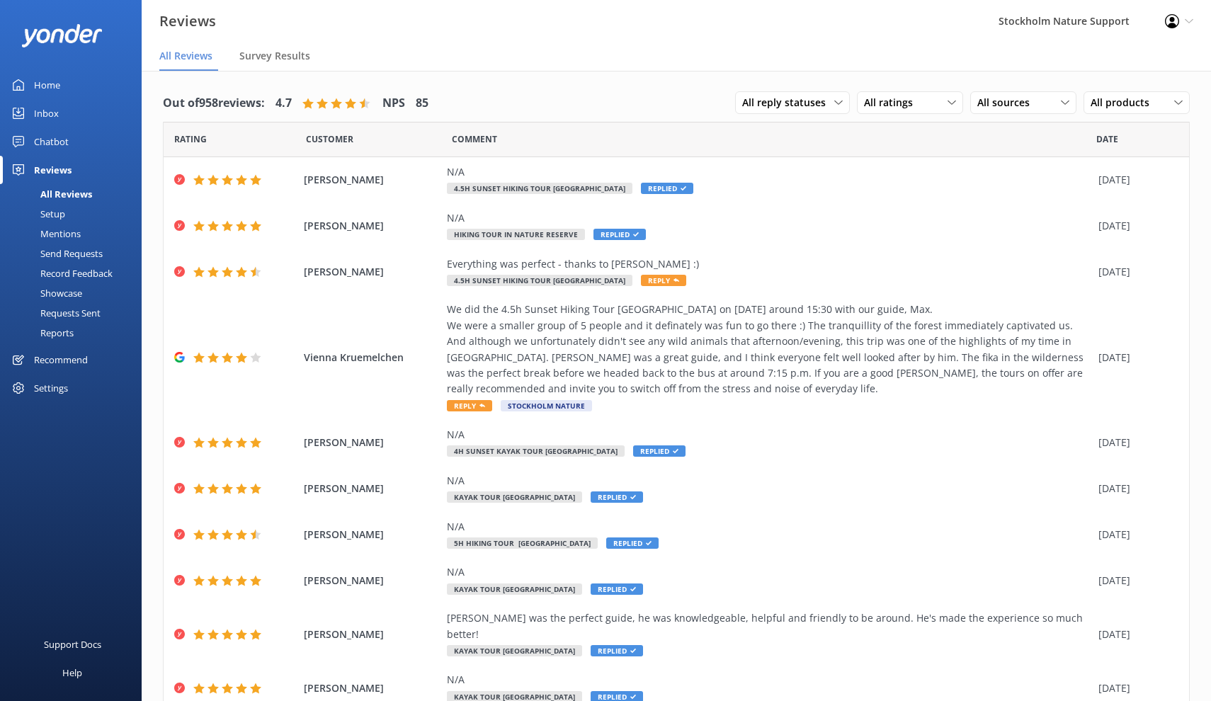
click at [69, 256] on div "Send Requests" at bounding box center [55, 254] width 94 height 20
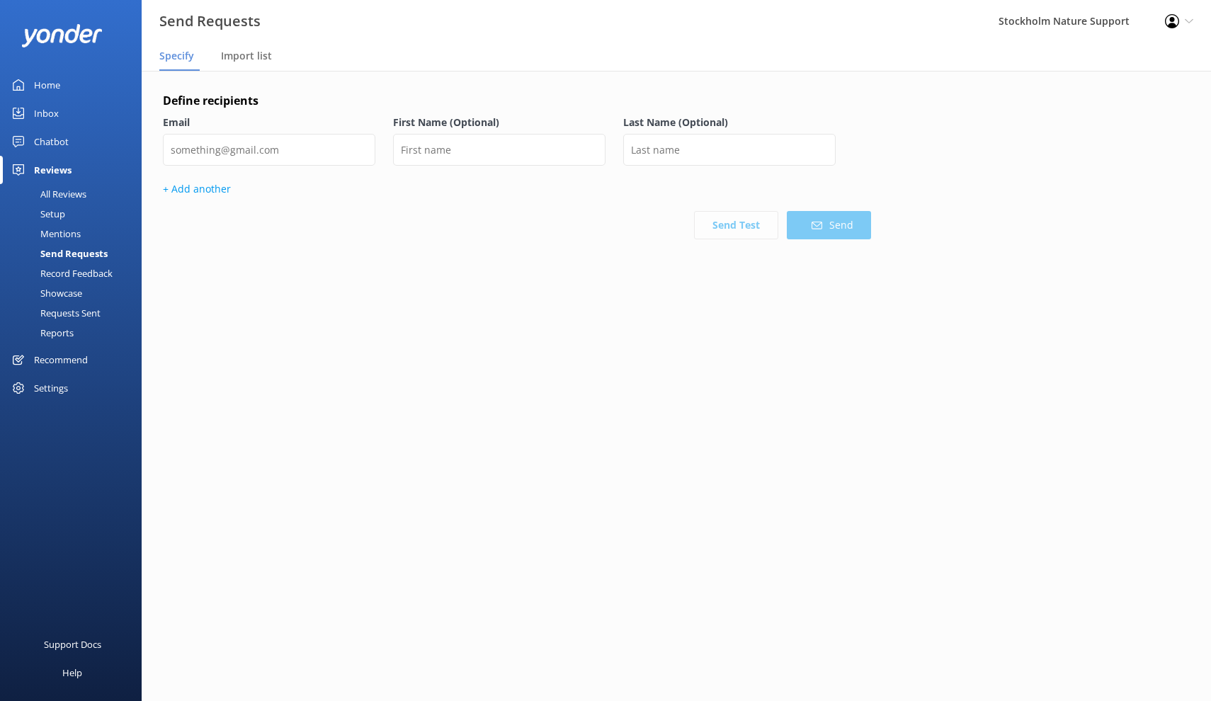
click at [64, 315] on div "Requests Sent" at bounding box center [54, 313] width 92 height 20
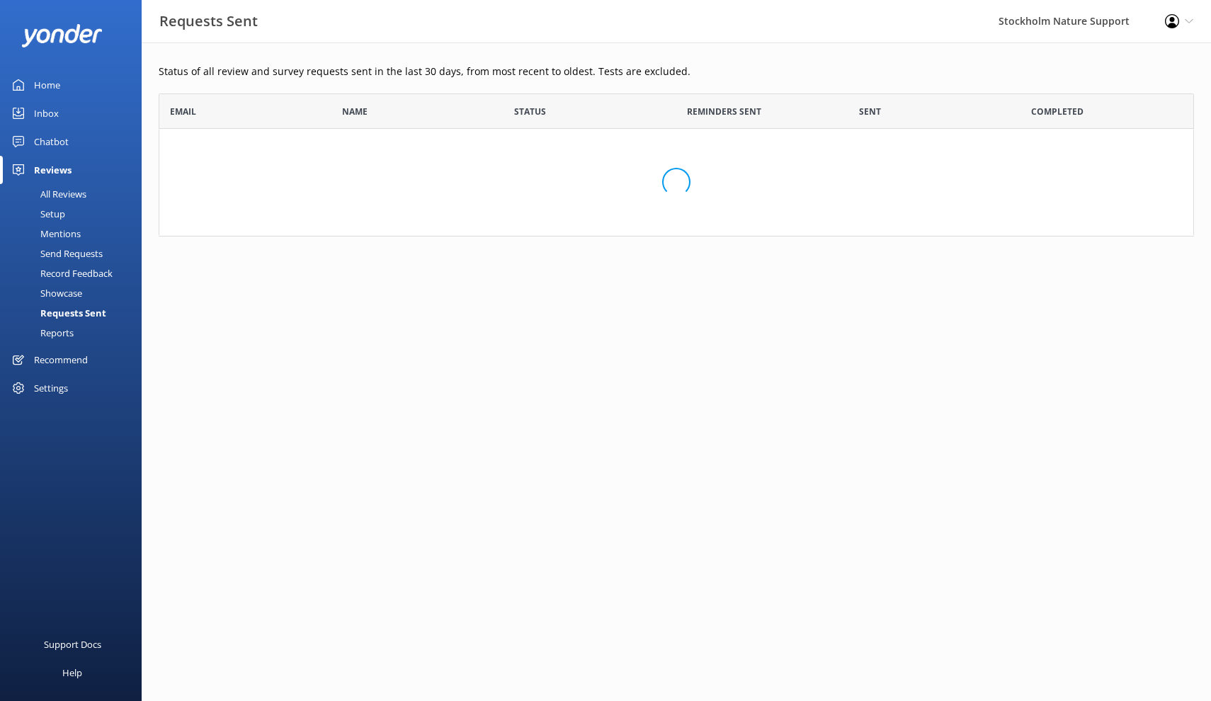
scroll to position [391, 1035]
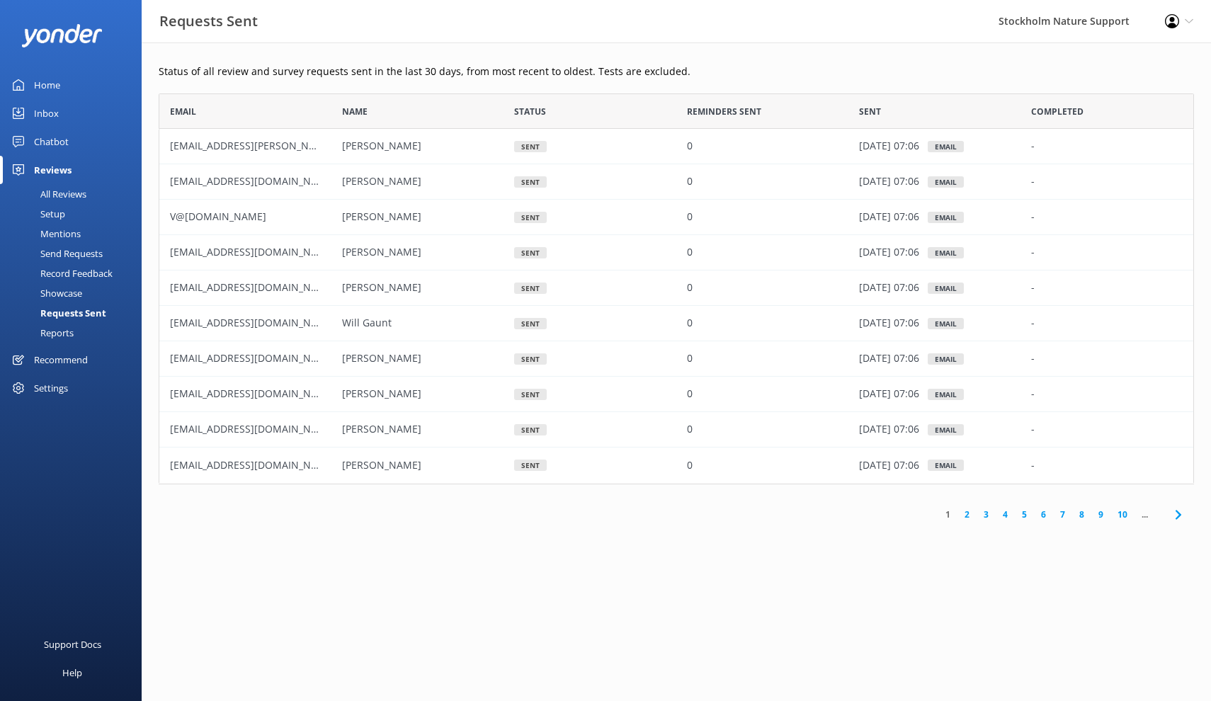
click at [988, 514] on link "3" at bounding box center [985, 514] width 19 height 13
click at [1063, 516] on link "7" at bounding box center [1062, 514] width 19 height 13
click at [1123, 515] on link "12" at bounding box center [1122, 514] width 24 height 13
click at [977, 513] on link "11" at bounding box center [978, 514] width 24 height 13
click at [978, 515] on link "10" at bounding box center [978, 514] width 24 height 13
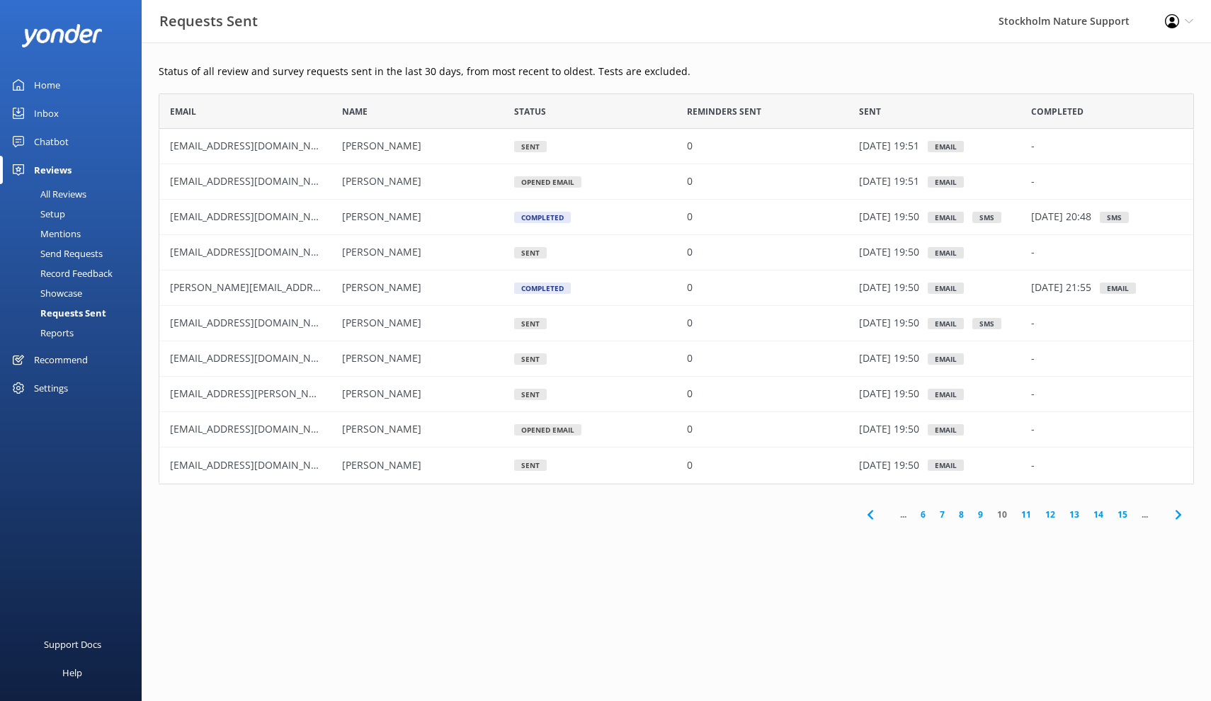
click at [980, 516] on link "9" at bounding box center [980, 514] width 19 height 13
click at [985, 515] on link "8" at bounding box center [984, 514] width 19 height 13
click at [973, 516] on link "6" at bounding box center [970, 514] width 19 height 13
click at [963, 517] on link "3" at bounding box center [961, 514] width 19 height 13
click at [963, 516] on link "2" at bounding box center [966, 514] width 19 height 13
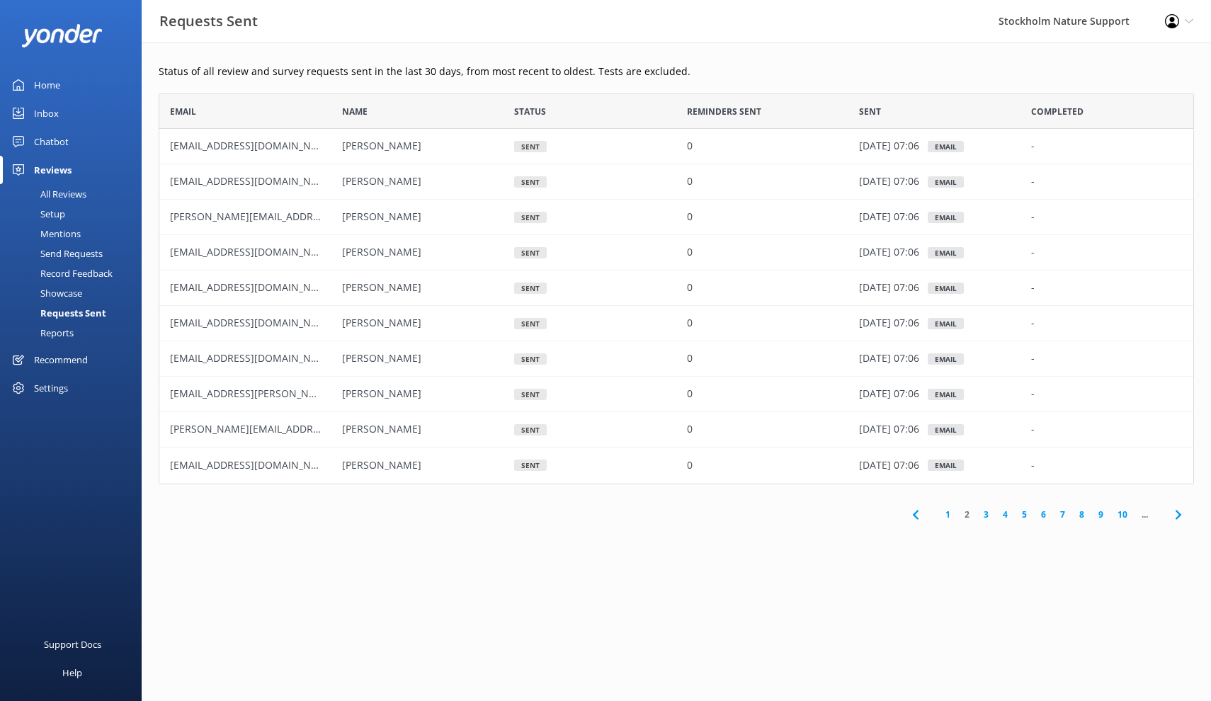
click at [949, 517] on link "1" at bounding box center [947, 514] width 19 height 13
click at [981, 515] on link "3" at bounding box center [985, 514] width 19 height 13
click at [1006, 514] on link "4" at bounding box center [1004, 514] width 19 height 13
click at [985, 516] on link "3" at bounding box center [985, 514] width 19 height 13
click at [967, 513] on link "2" at bounding box center [966, 514] width 19 height 13
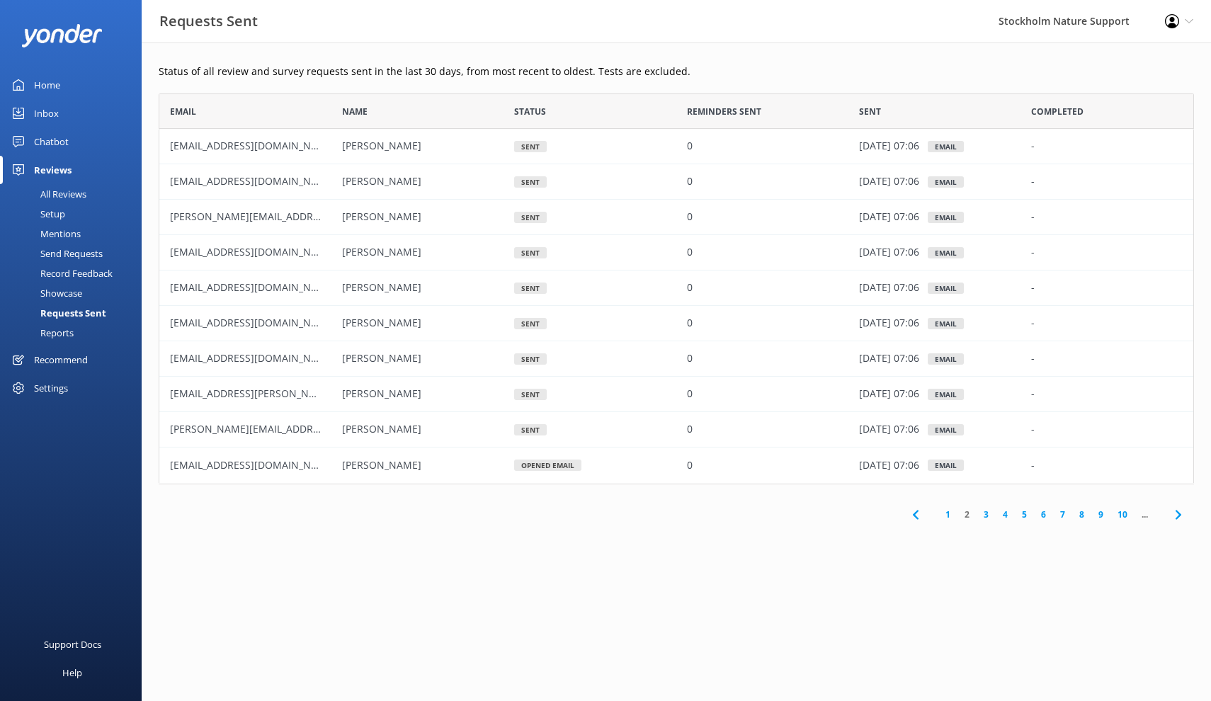
click at [947, 516] on link "1" at bounding box center [947, 514] width 19 height 13
click at [1005, 514] on link "4" at bounding box center [1004, 514] width 19 height 13
click at [1024, 515] on link "5" at bounding box center [1023, 514] width 19 height 13
click at [1043, 515] on link "6" at bounding box center [1043, 514] width 19 height 13
click at [1038, 515] on link "7" at bounding box center [1038, 514] width 19 height 13
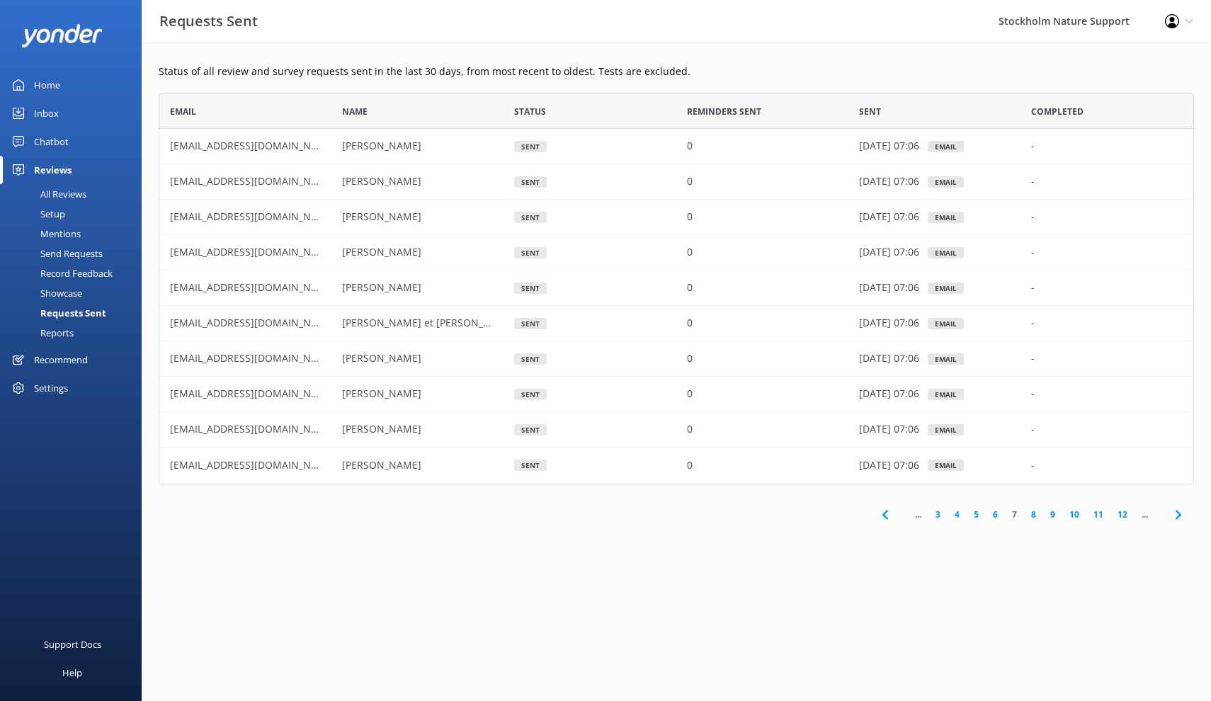
click at [1032, 516] on link "8" at bounding box center [1033, 514] width 19 height 13
click at [1027, 515] on link "9" at bounding box center [1028, 514] width 19 height 13
click at [1029, 516] on link "10" at bounding box center [1026, 514] width 24 height 13
click at [924, 517] on link "6" at bounding box center [922, 514] width 19 height 13
click at [942, 513] on link "2" at bounding box center [942, 514] width 19 height 13
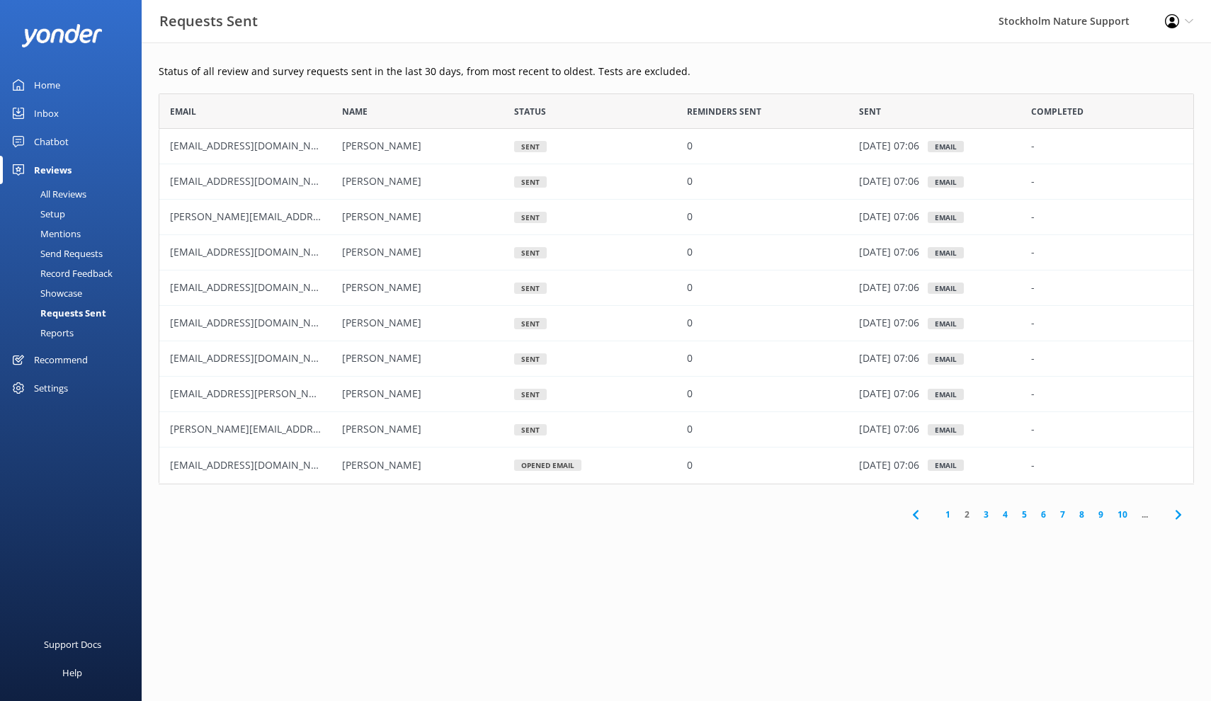
click at [945, 515] on link "1" at bounding box center [947, 514] width 19 height 13
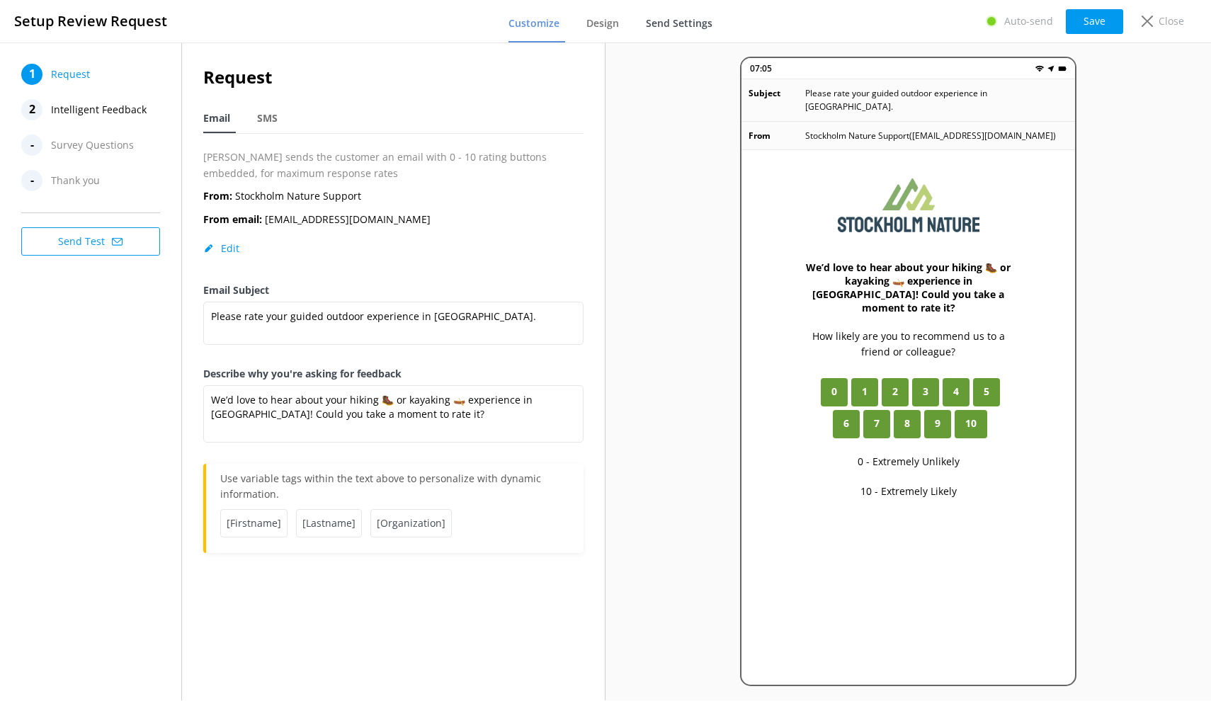
click at [670, 30] on link "Send Settings" at bounding box center [682, 24] width 72 height 37
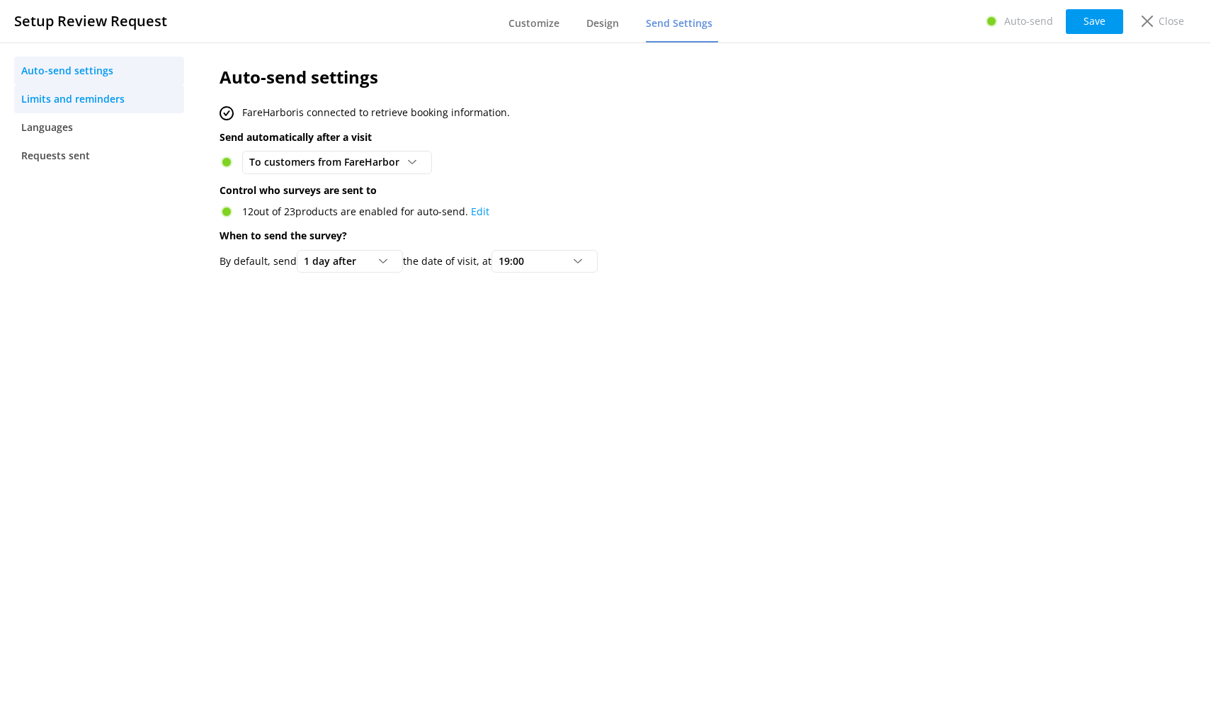
click at [48, 101] on span "Limits and reminders" at bounding box center [72, 99] width 103 height 16
